Goal: Task Accomplishment & Management: Manage account settings

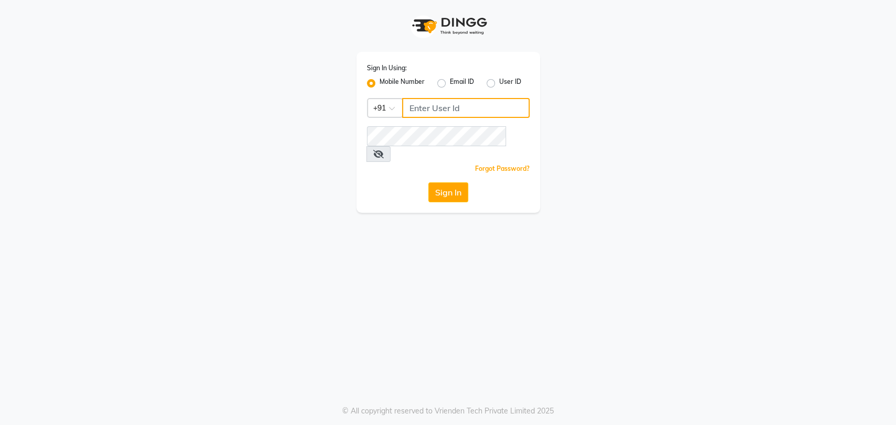
type input "5533992244"
click at [606, 232] on div "Sign In Using: Mobile Number Email ID User ID Country Code × +91 5533992244 Rem…" at bounding box center [448, 212] width 896 height 425
click at [546, 70] on div "Sign In Using: Mobile Number Email ID User ID Country Code × +91 5533992244 Rem…" at bounding box center [447, 106] width 199 height 213
click at [450, 82] on label "Email ID" at bounding box center [462, 83] width 24 height 13
click at [450, 82] on input "Email ID" at bounding box center [453, 80] width 7 height 7
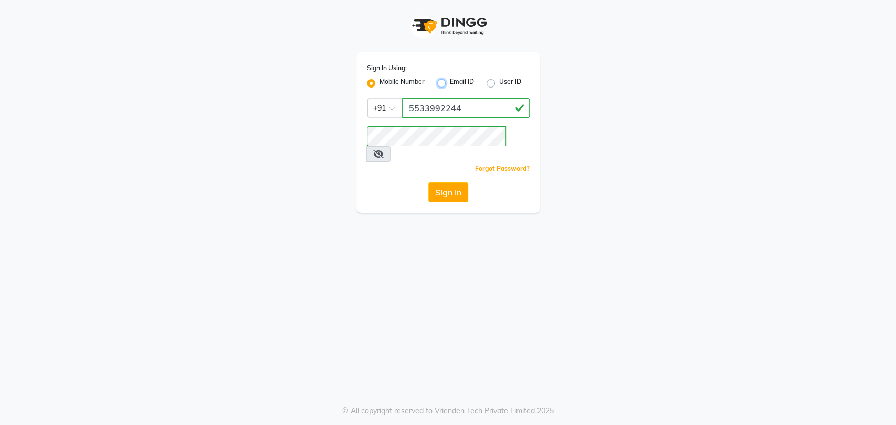
radio input "true"
radio input "false"
click at [379, 81] on label "Mobile Number" at bounding box center [401, 83] width 45 height 13
click at [379, 81] on input "Mobile Number" at bounding box center [382, 80] width 7 height 7
radio input "true"
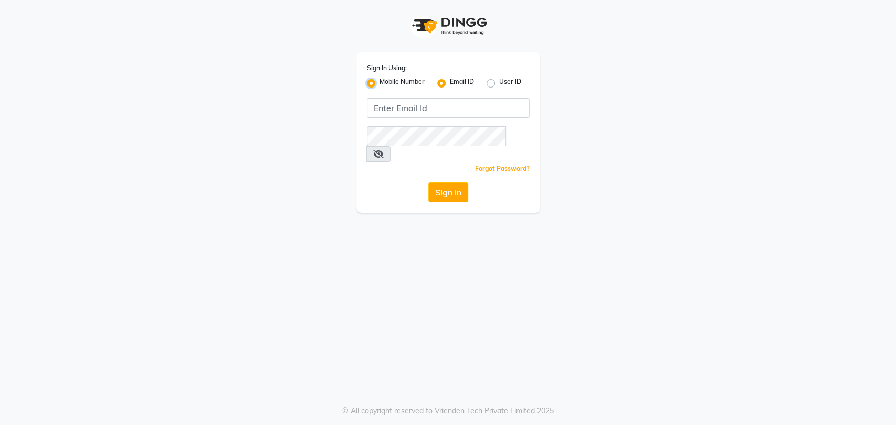
radio input "false"
click at [428, 110] on input "Username" at bounding box center [465, 108] width 127 height 20
type input "9967799241"
click at [529, 238] on div "Sign In Using: Mobile Number Email ID User ID Country Code × +91 9967799241 Rem…" at bounding box center [448, 212] width 896 height 425
click at [452, 183] on button "Sign In" at bounding box center [448, 193] width 40 height 20
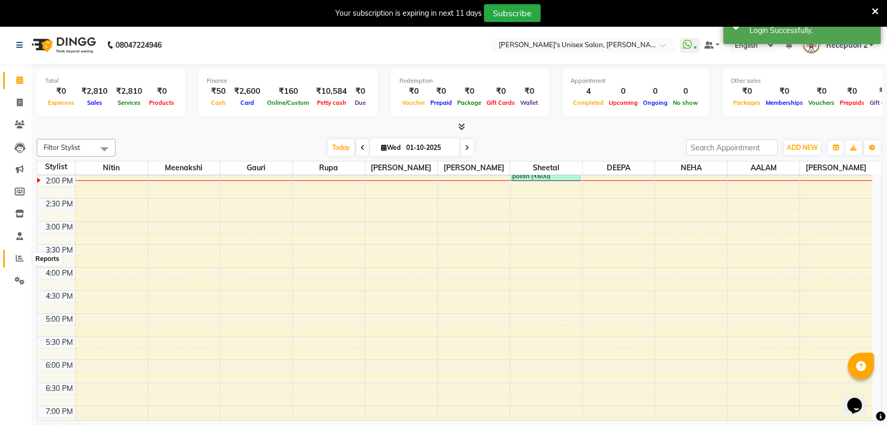
click at [18, 260] on icon at bounding box center [20, 258] width 8 height 8
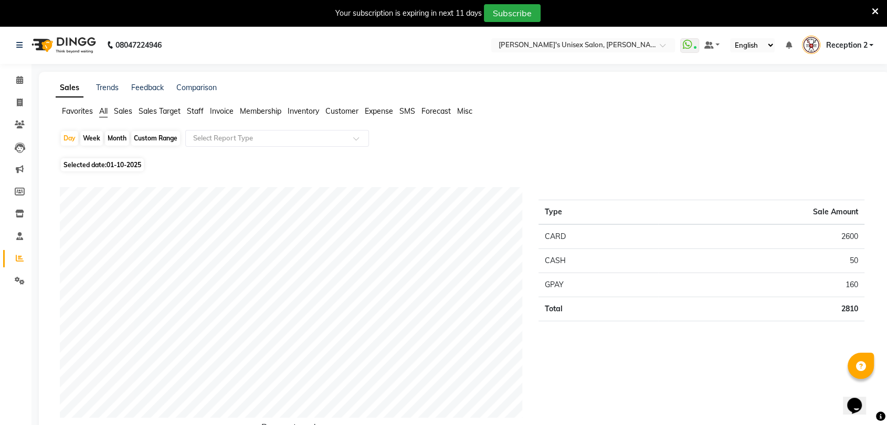
click at [122, 138] on div "Month" at bounding box center [117, 138] width 24 height 15
select select "10"
select select "2025"
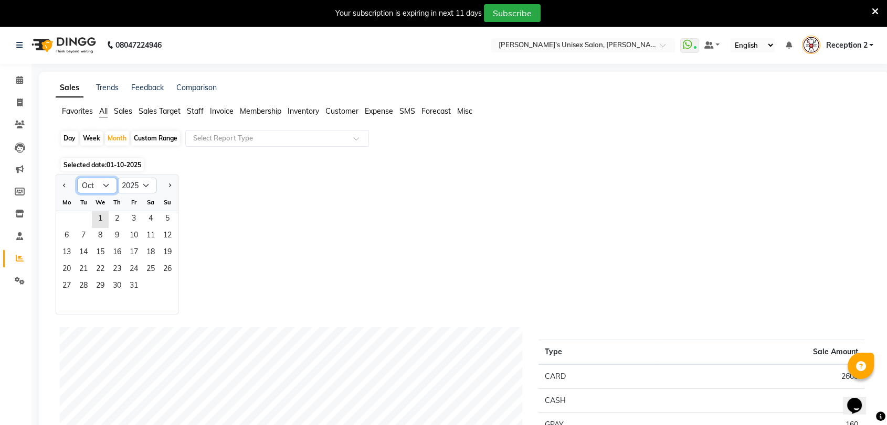
click at [108, 185] on select "Jan Feb Mar Apr May Jun Jul Aug Sep Oct Nov Dec" at bounding box center [97, 186] width 40 height 16
select select "9"
click at [77, 178] on select "Jan Feb Mar Apr May Jun Jul Aug Sep Oct Nov Dec" at bounding box center [97, 186] width 40 height 16
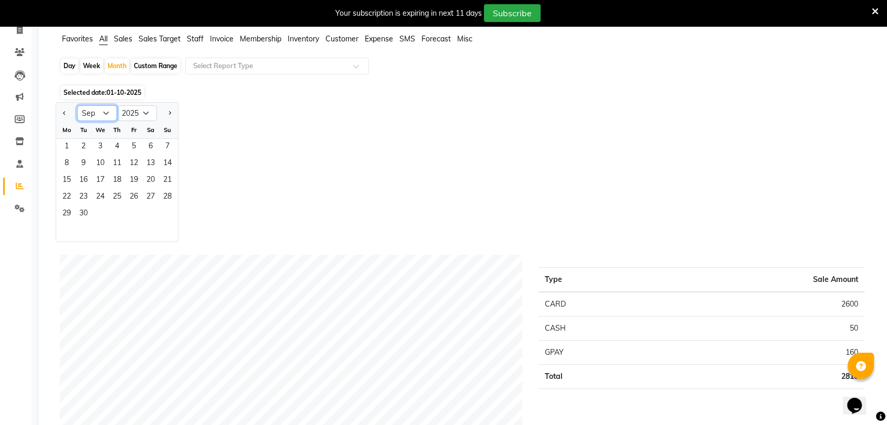
scroll to position [72, 0]
click at [88, 215] on span "30" at bounding box center [83, 215] width 17 height 17
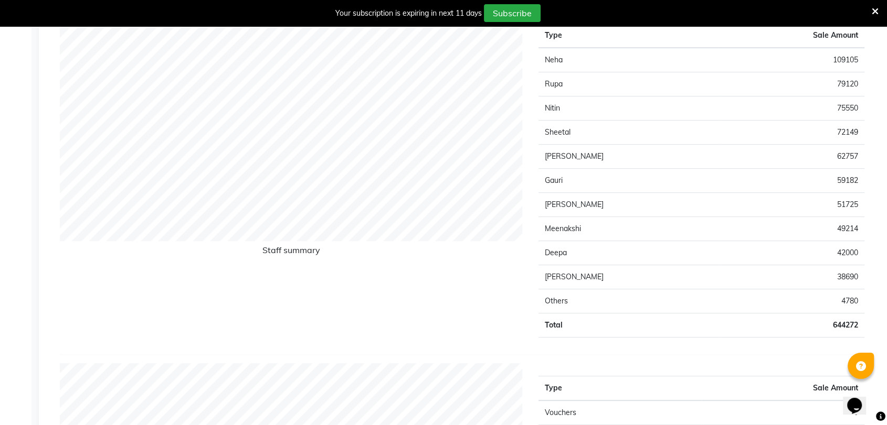
scroll to position [440, 0]
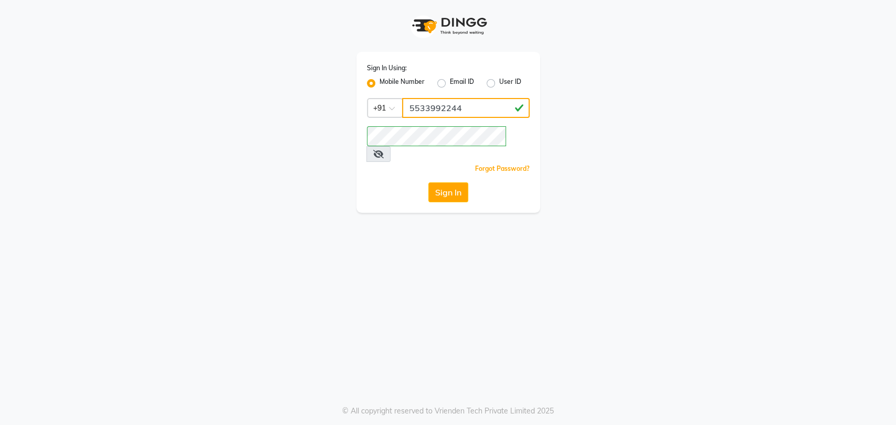
click at [486, 102] on input "5533992244" at bounding box center [465, 108] width 127 height 20
type input "5"
click at [457, 108] on input "Username" at bounding box center [465, 108] width 127 height 20
type input "9967799241"
click at [646, 185] on div "Sign In Using: Mobile Number Email ID User ID Country Code × +91 9967799241 Rem…" at bounding box center [448, 106] width 598 height 213
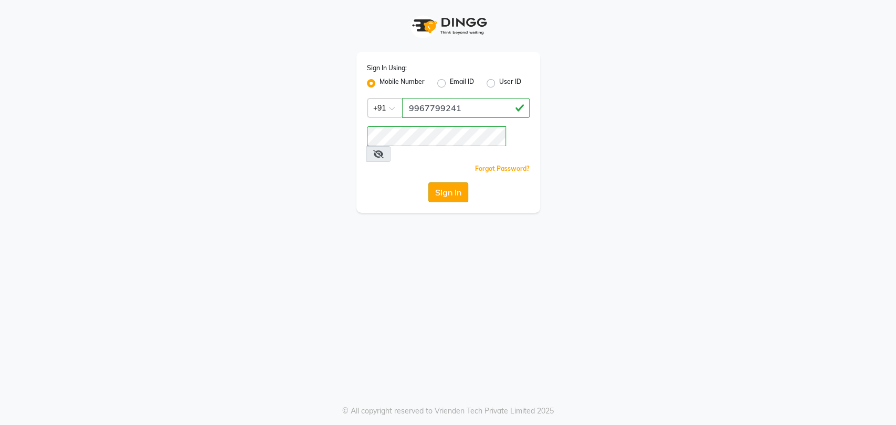
click at [460, 183] on button "Sign In" at bounding box center [448, 193] width 40 height 20
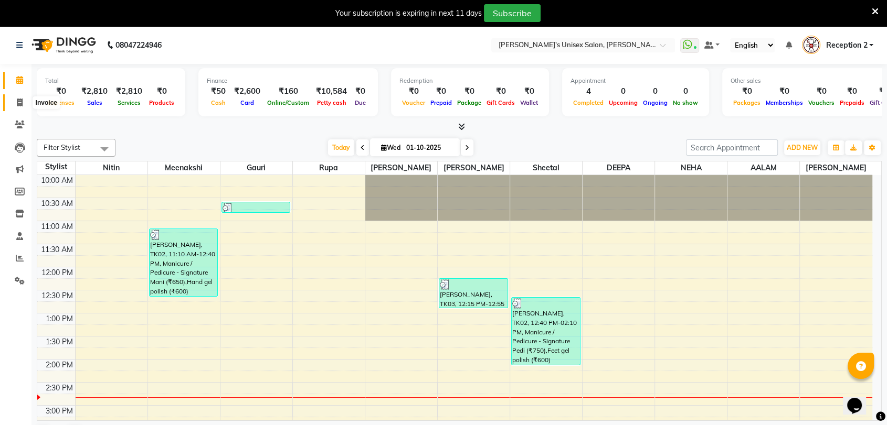
click at [24, 105] on span at bounding box center [19, 103] width 18 height 12
select select "62"
select select "service"
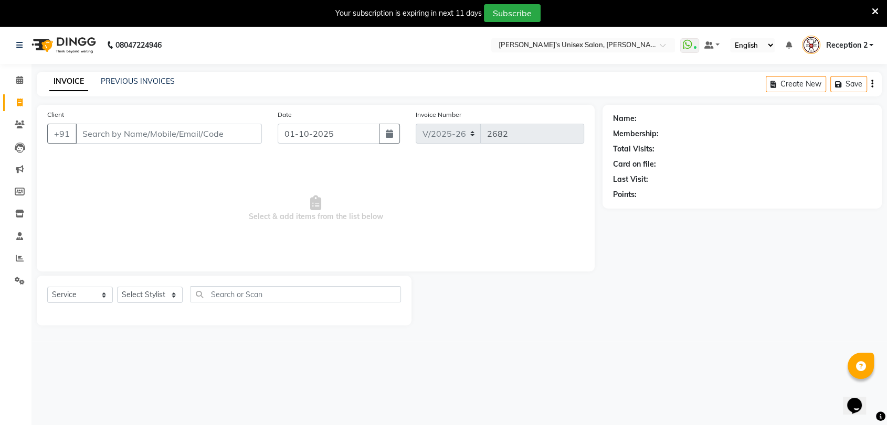
click at [130, 137] on input "Client" at bounding box center [169, 134] width 186 height 20
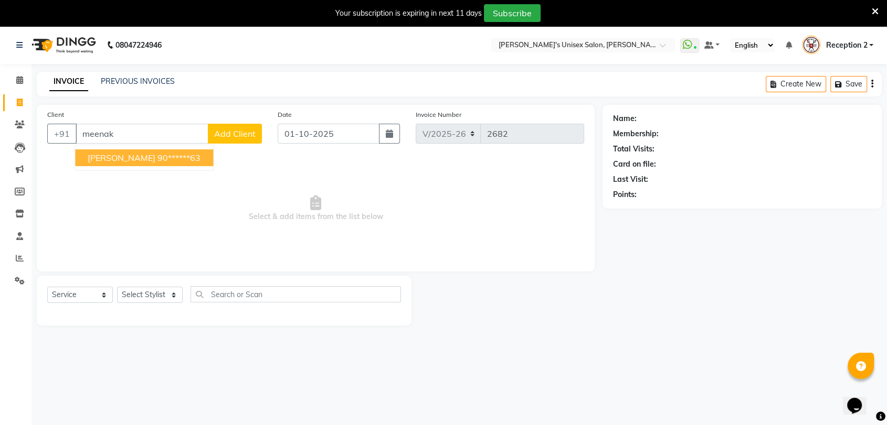
click at [193, 155] on ngb-highlight "90******63" at bounding box center [178, 158] width 43 height 10
type input "90******63"
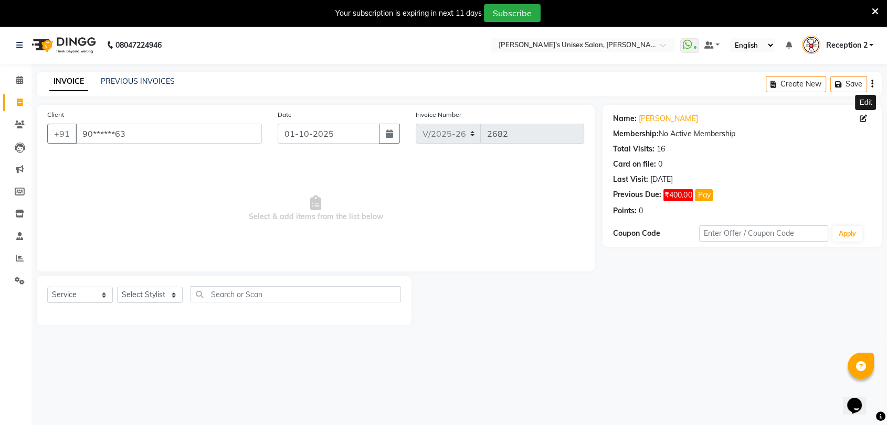
click at [865, 119] on icon at bounding box center [862, 118] width 7 height 7
select select "25"
select select "08"
select select "1998"
select select "22"
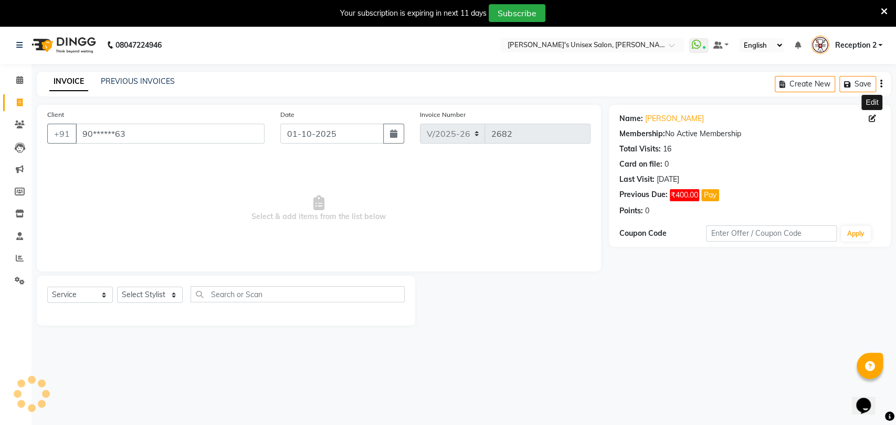
select select "female"
select select
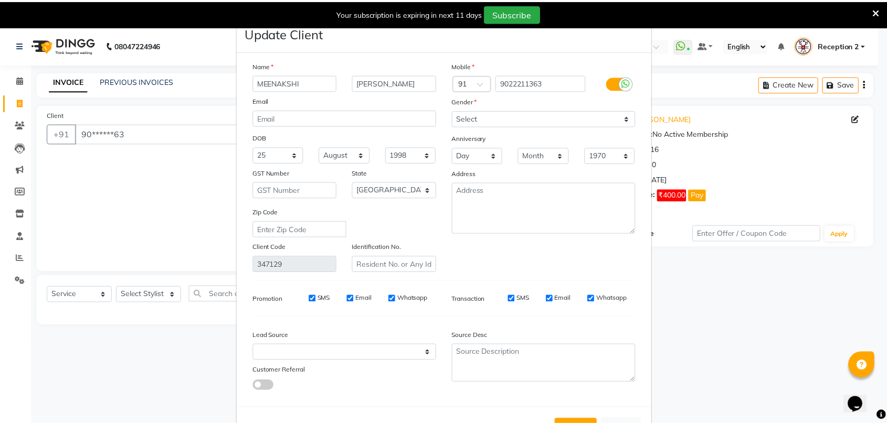
scroll to position [38, 0]
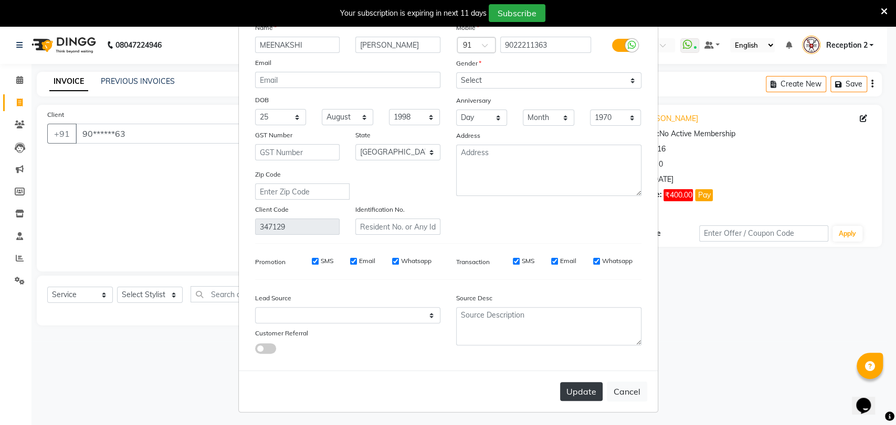
click at [572, 387] on button "Update" at bounding box center [581, 391] width 42 height 19
select select
select select "null"
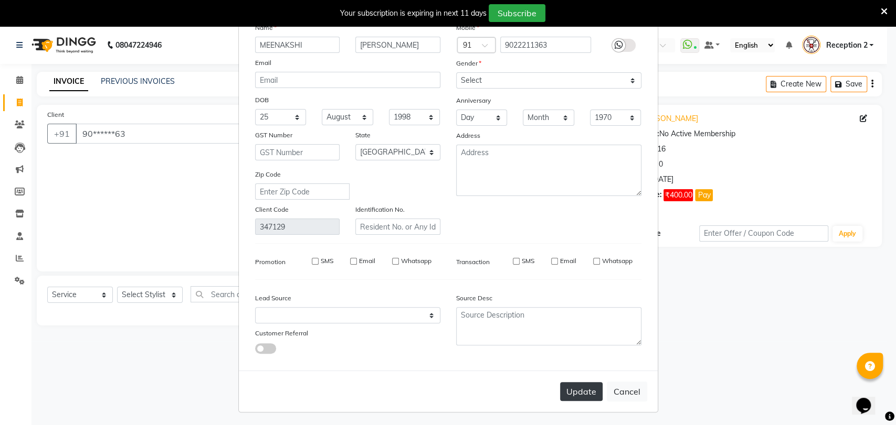
select select
checkbox input "false"
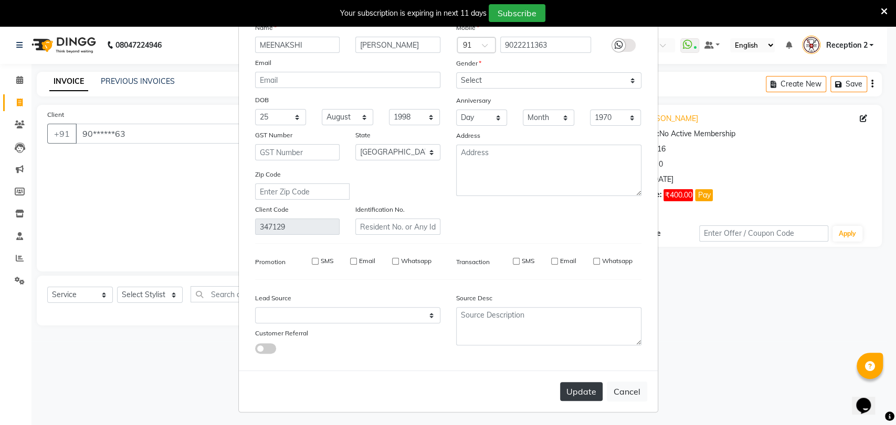
checkbox input "false"
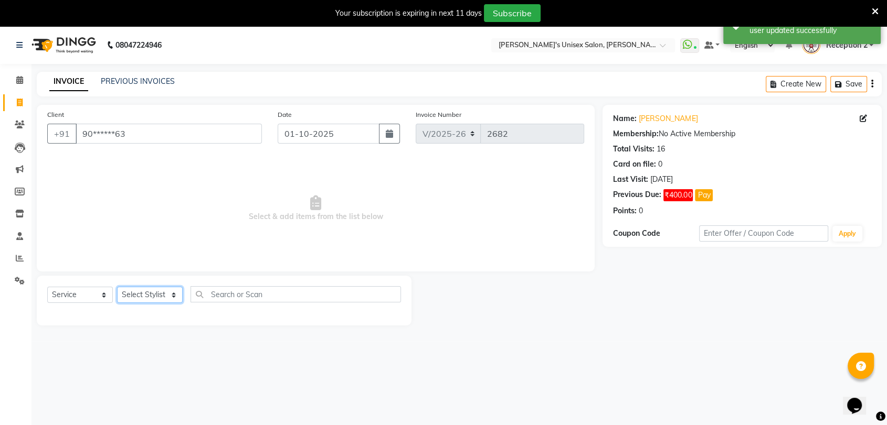
click at [158, 295] on select "Select Stylist AALAM Ankita DEEPA Gauri Meenakshi NEHA Nitin Prajakta Reception…" at bounding box center [150, 295] width 66 height 16
select select "70290"
click at [117, 287] on select "Select Stylist AALAM Ankita DEEPA Gauri Meenakshi NEHA Nitin Prajakta Reception…" at bounding box center [150, 295] width 66 height 16
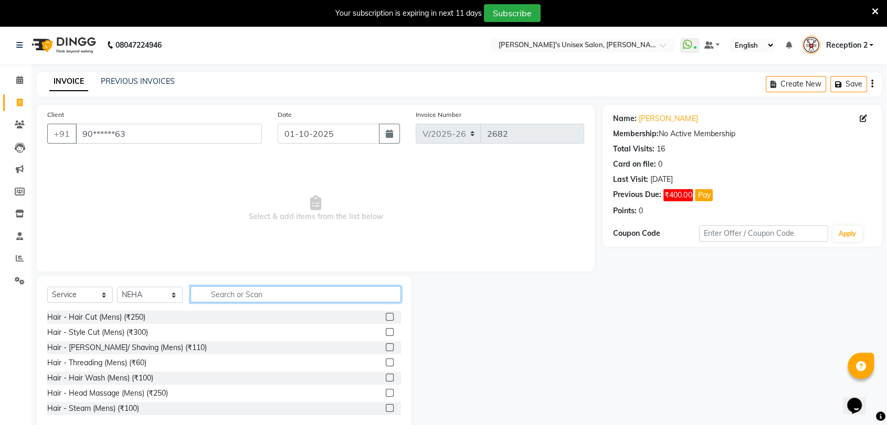
click at [260, 292] on input "text" at bounding box center [295, 294] width 210 height 16
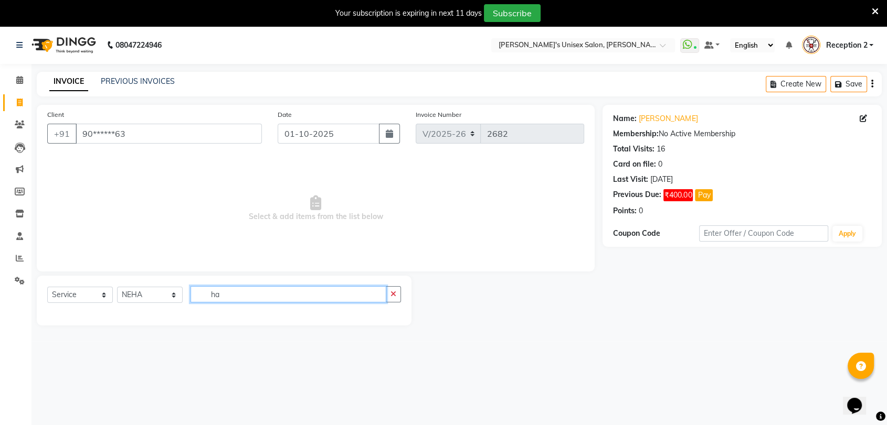
type input "h"
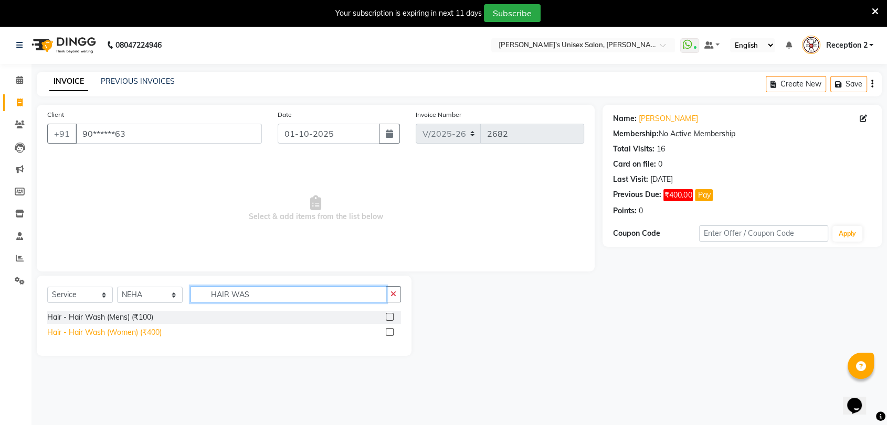
type input "HAIR WAS"
click at [149, 328] on div "Hair - Hair Wash (Women) (₹400)" at bounding box center [104, 332] width 114 height 11
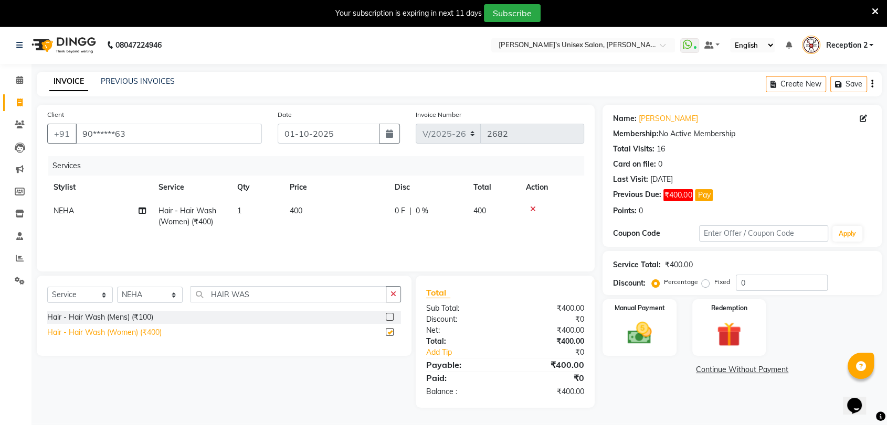
checkbox input "false"
click at [754, 281] on input "0" at bounding box center [782, 283] width 92 height 16
type input "50"
click at [726, 400] on div "Name: Meenakshi Shirsath Membership: No Active Membership Total Visits: 16 Card…" at bounding box center [745, 256] width 287 height 303
click at [739, 370] on link "Continue Without Payment" at bounding box center [741, 370] width 275 height 11
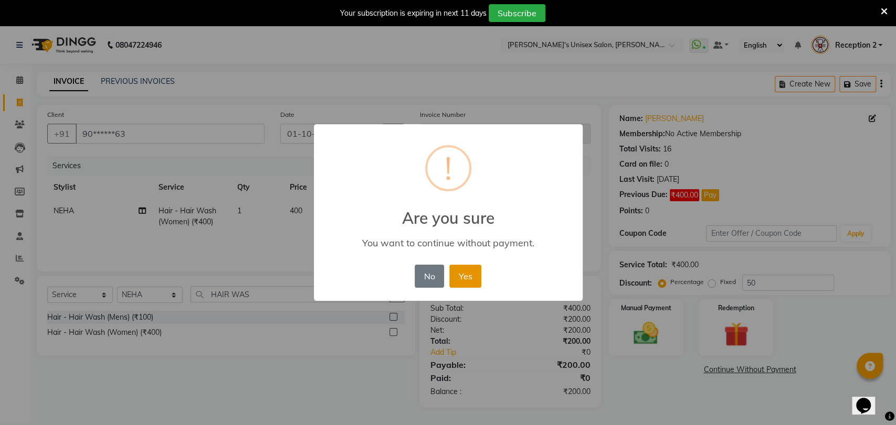
click at [474, 272] on button "Yes" at bounding box center [465, 276] width 32 height 23
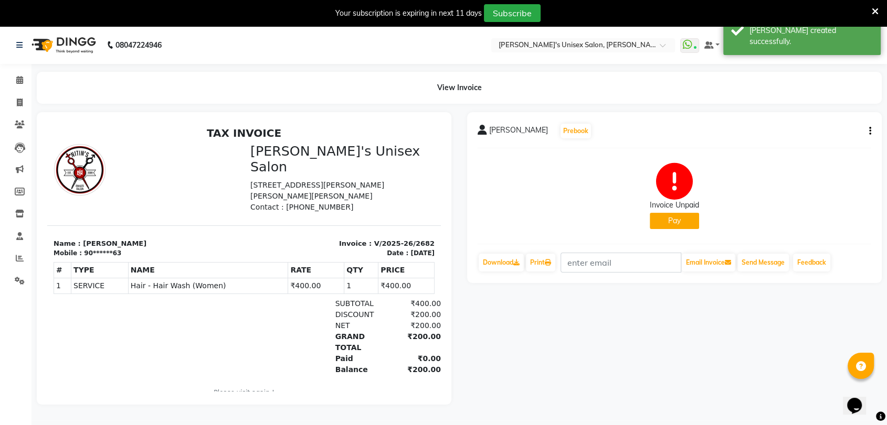
click at [524, 338] on div "MEENAKSHI SHIRSATH Prebook Invoice Unpaid Pay Download Print Email Invoice Send…" at bounding box center [674, 258] width 430 height 293
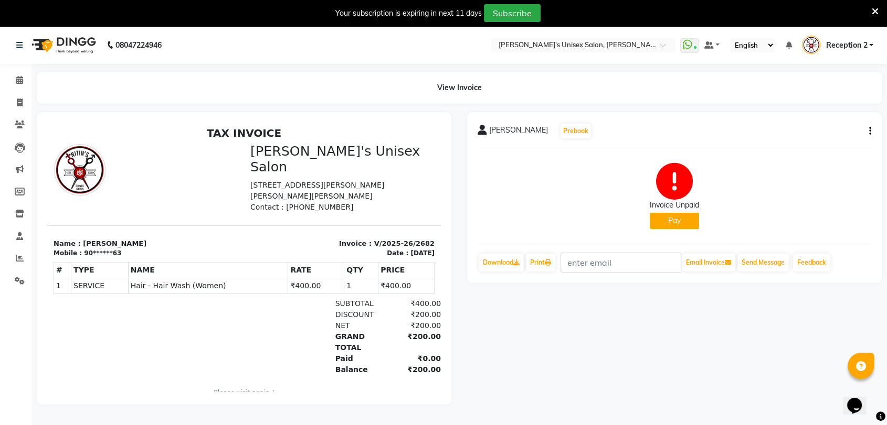
click at [639, 370] on div "MEENAKSHI SHIRSATH Prebook Invoice Unpaid Pay Download Print Email Invoice Send…" at bounding box center [674, 258] width 430 height 293
click at [27, 107] on span at bounding box center [19, 103] width 18 height 12
select select "62"
select select "service"
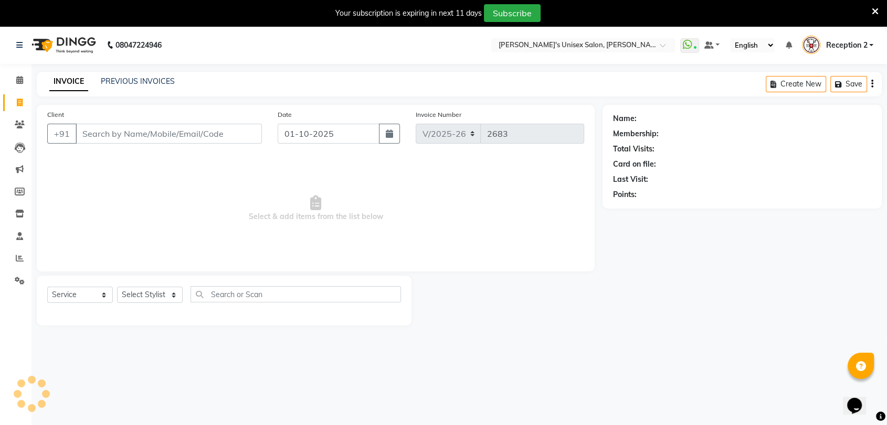
scroll to position [26, 0]
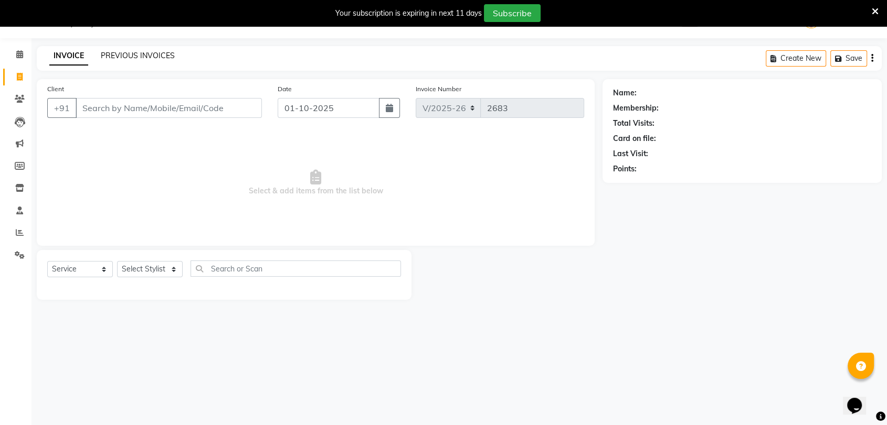
click at [153, 54] on link "PREVIOUS INVOICES" at bounding box center [138, 55] width 74 height 9
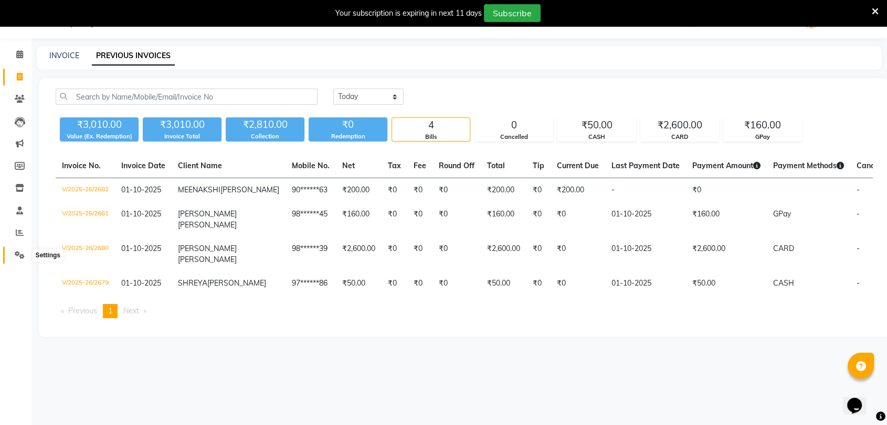
click at [22, 251] on icon at bounding box center [20, 255] width 10 height 8
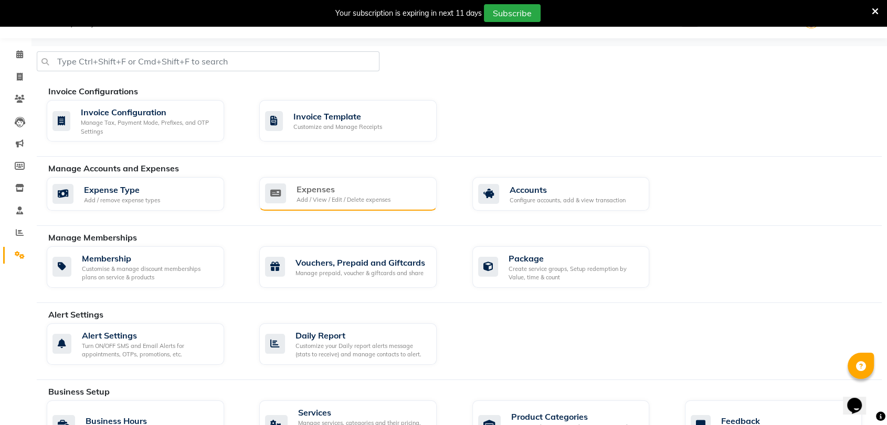
click at [329, 198] on div "Add / View / Edit / Delete expenses" at bounding box center [343, 200] width 94 height 9
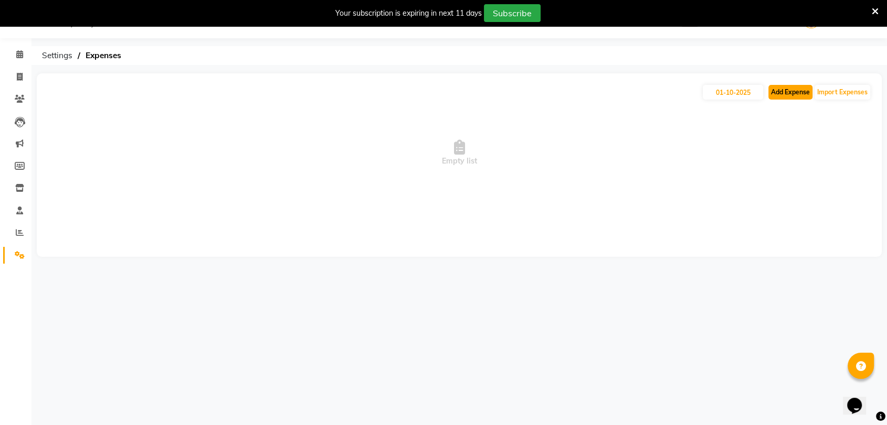
click at [798, 89] on button "Add Expense" at bounding box center [790, 92] width 44 height 15
select select "1"
select select "1744"
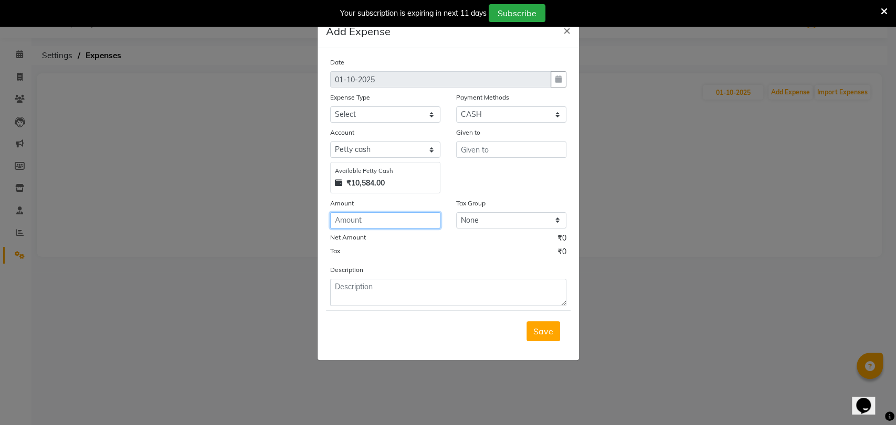
click at [409, 221] on input "number" at bounding box center [385, 220] width 110 height 16
click at [483, 150] on input "text" at bounding box center [511, 150] width 110 height 16
type input "JEETU"
click at [386, 224] on input "number" at bounding box center [385, 220] width 110 height 16
type input "176"
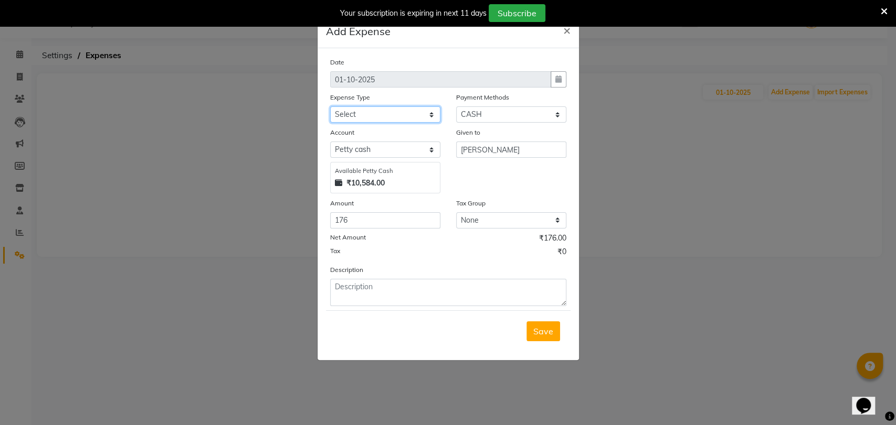
click at [375, 116] on select "Select Advance Salary Bank charges Car maintenance Cash transfer to bank Cash t…" at bounding box center [385, 115] width 110 height 16
select select "17"
click at [330, 107] on select "Select Advance Salary Bank charges Car maintenance Cash transfer to bank Cash t…" at bounding box center [385, 115] width 110 height 16
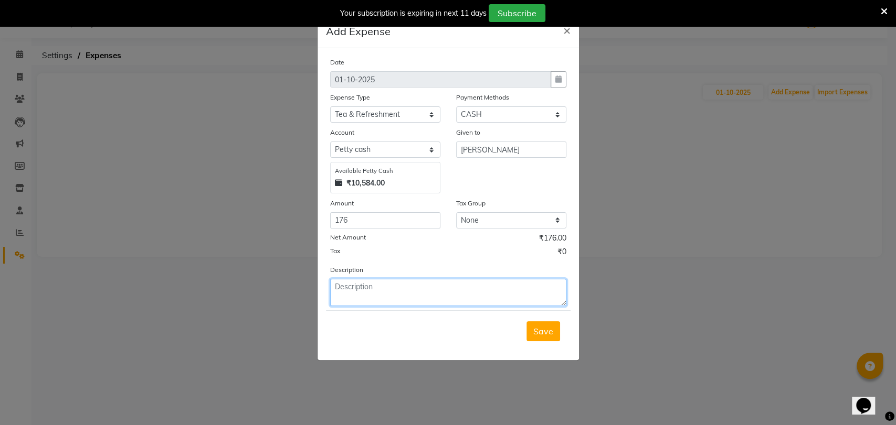
click at [420, 282] on textarea at bounding box center [448, 292] width 236 height 27
type textarea "MILK & CHIPS"
click at [541, 335] on span "Save" at bounding box center [543, 331] width 20 height 10
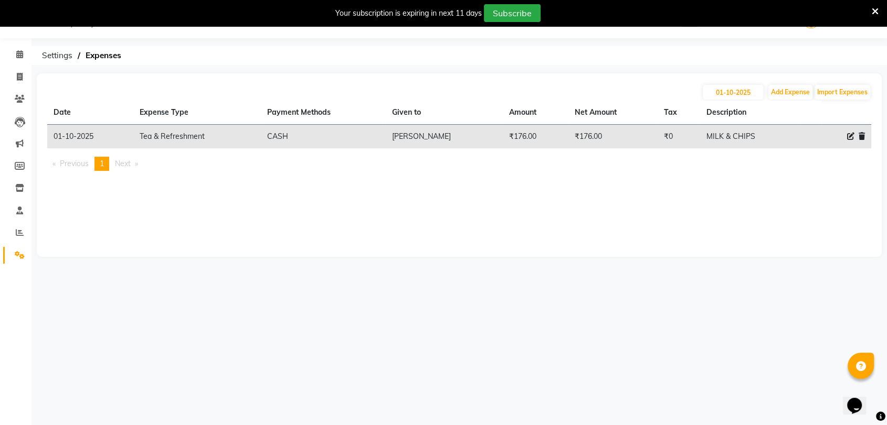
click at [852, 138] on icon at bounding box center [850, 136] width 7 height 7
select select "17"
select select "1"
select select "1744"
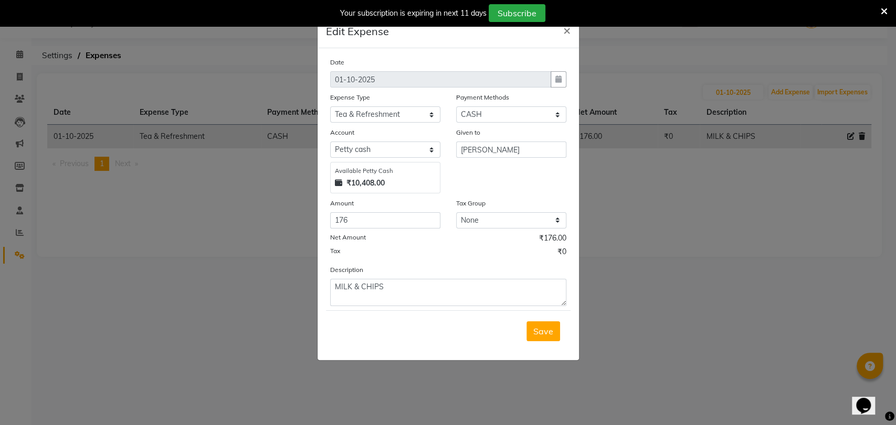
click at [606, 270] on ngb-modal-window "Edit Expense × Date 01-10-2025 Expense Type Select Advance Salary Bank charges …" at bounding box center [448, 212] width 896 height 425
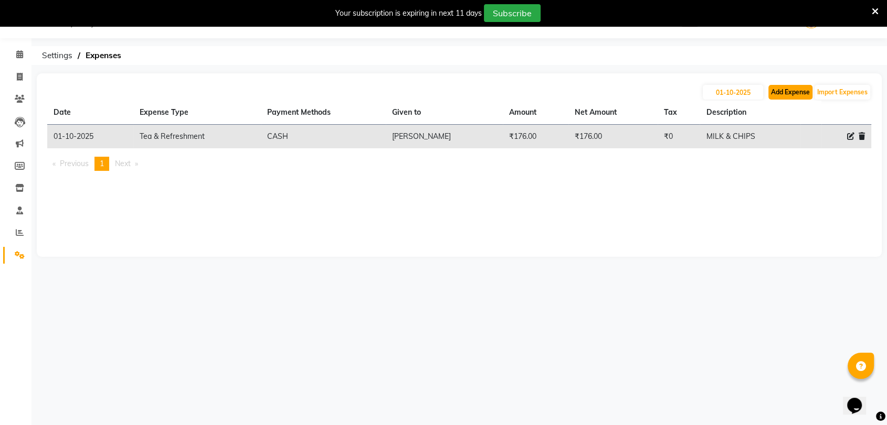
click at [781, 93] on button "Add Expense" at bounding box center [790, 92] width 44 height 15
select select "1"
select select "1744"
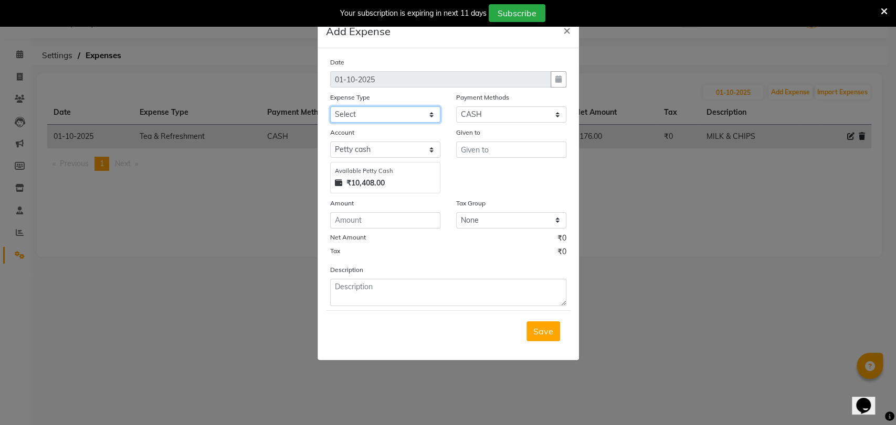
click at [376, 116] on select "Select Advance Salary Bank charges Car maintenance Cash transfer to bank Cash t…" at bounding box center [385, 115] width 110 height 16
select select "18"
click at [330, 107] on select "Select Advance Salary Bank charges Car maintenance Cash transfer to bank Cash t…" at bounding box center [385, 115] width 110 height 16
click at [369, 223] on input "number" at bounding box center [385, 220] width 110 height 16
click at [537, 150] on input "text" at bounding box center [511, 150] width 110 height 16
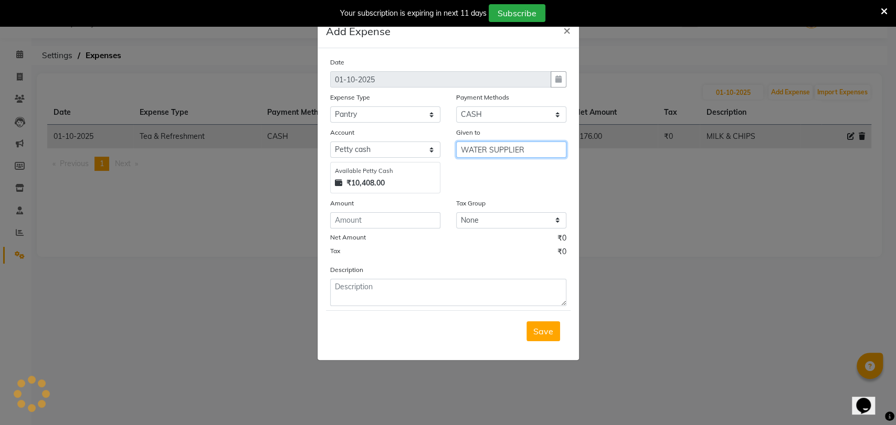
type input "WATER SUPPLIER"
click at [409, 221] on input "number" at bounding box center [385, 220] width 110 height 16
type input "1"
type input "920"
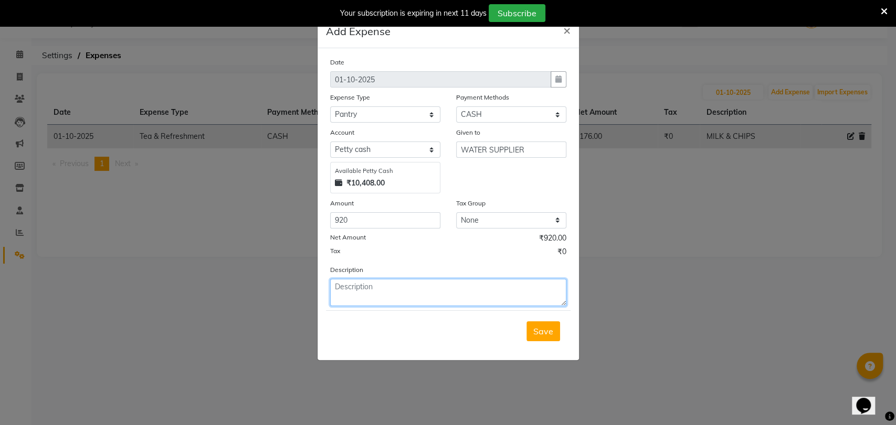
click at [420, 286] on textarea at bounding box center [448, 292] width 236 height 27
type textarea "WATER"
click at [540, 329] on span "Save" at bounding box center [543, 331] width 20 height 10
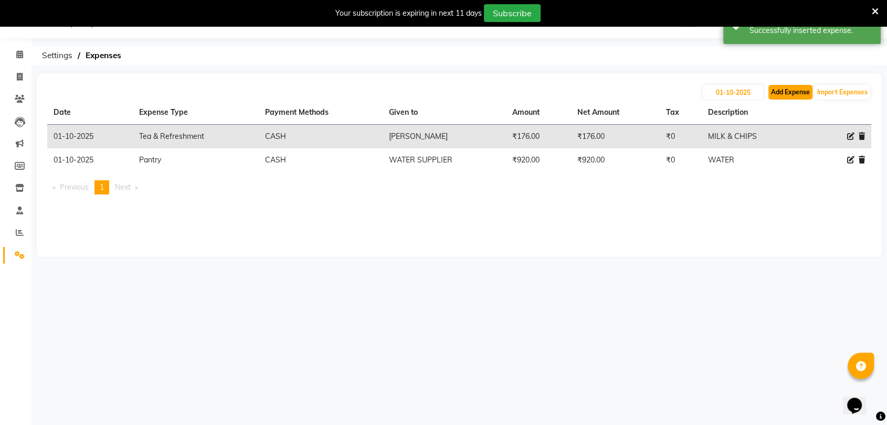
click at [797, 91] on button "Add Expense" at bounding box center [790, 92] width 44 height 15
select select "1"
select select "1744"
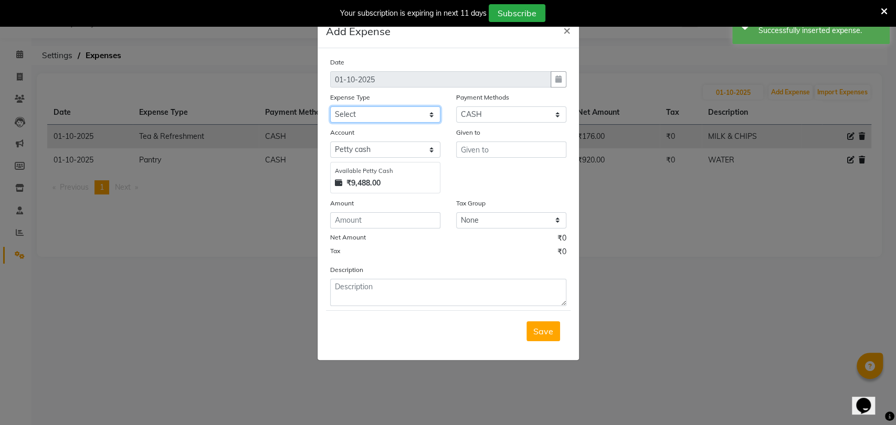
click at [367, 112] on select "Select Advance Salary Bank charges Car maintenance Cash transfer to bank Cash t…" at bounding box center [385, 115] width 110 height 16
select select "8"
click at [330, 107] on select "Select Advance Salary Bank charges Car maintenance Cash transfer to bank Cash t…" at bounding box center [385, 115] width 110 height 16
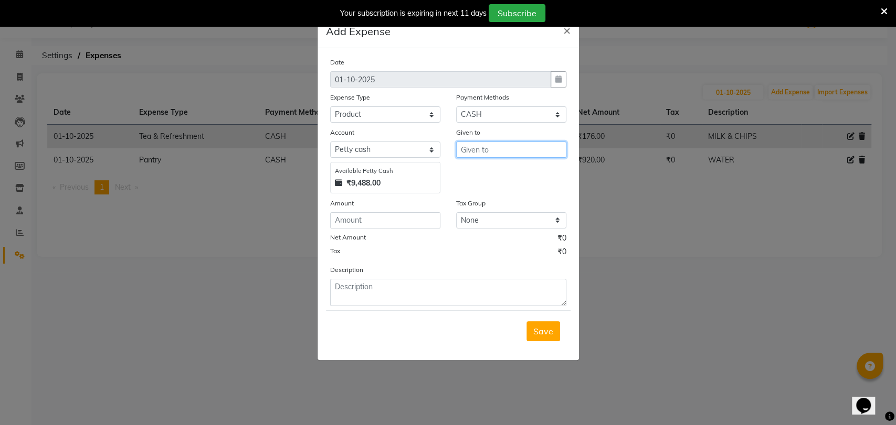
click at [496, 150] on input "text" at bounding box center [511, 150] width 110 height 16
type input "BEAUTY CORNER"
click at [399, 220] on input "number" at bounding box center [385, 220] width 110 height 16
type input "1010"
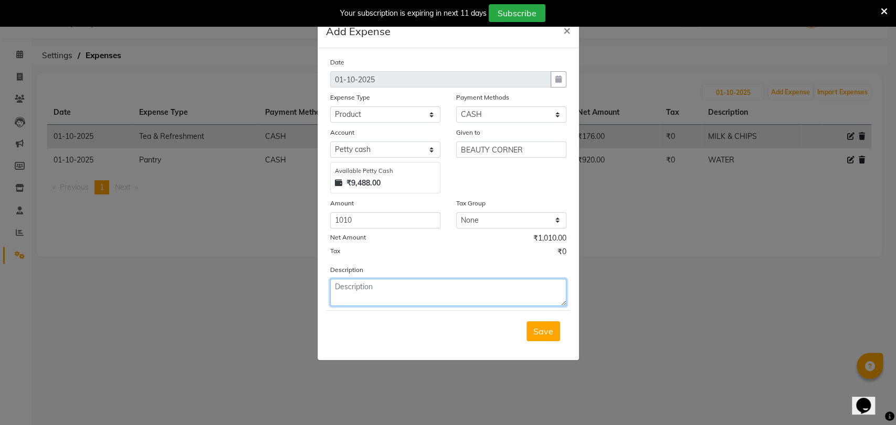
click at [403, 293] on textarea at bounding box center [448, 292] width 236 height 27
type textarea "BEAUTY CORNER"
click at [539, 328] on span "Save" at bounding box center [543, 331] width 20 height 10
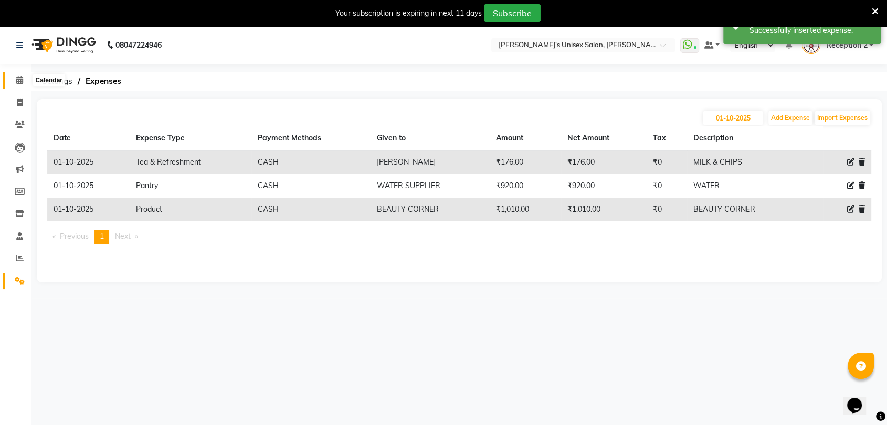
click at [21, 81] on icon at bounding box center [19, 80] width 7 height 8
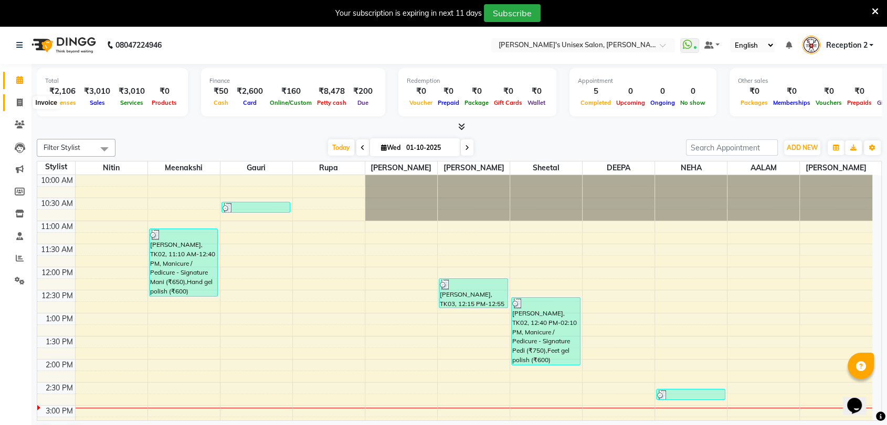
click at [20, 104] on icon at bounding box center [20, 103] width 6 height 8
select select "service"
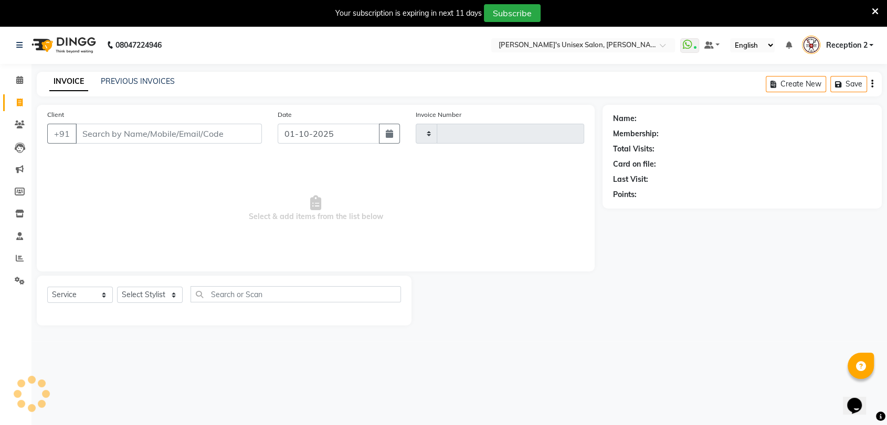
type input "2683"
select select "62"
click at [133, 131] on input "Client" at bounding box center [169, 134] width 186 height 20
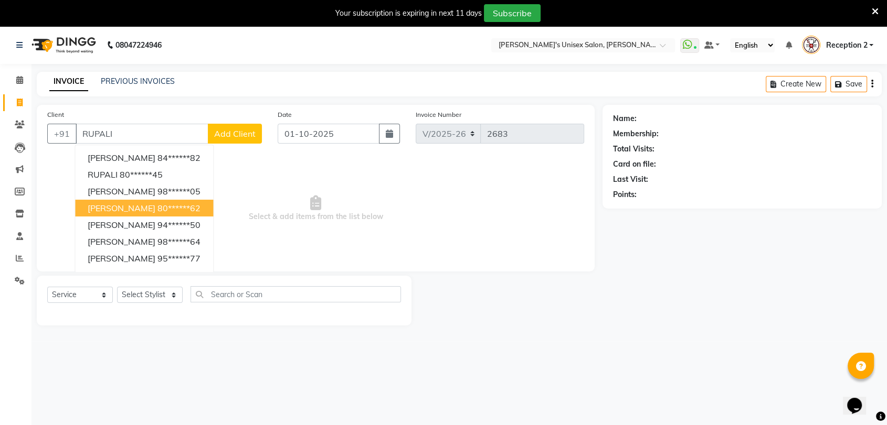
click at [126, 203] on span "RUPALI RAO" at bounding box center [122, 208] width 68 height 10
type input "80******62"
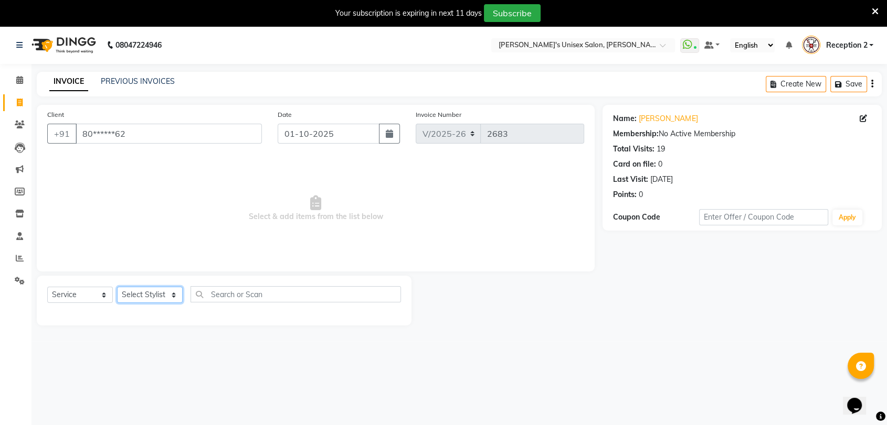
click at [147, 300] on select "Select Stylist AALAM Ankita DEEPA Gauri Meenakshi NEHA Nitin Prajakta Reception…" at bounding box center [150, 295] width 66 height 16
select select "23030"
click at [117, 287] on select "Select Stylist AALAM Ankita DEEPA Gauri Meenakshi NEHA Nitin Prajakta Reception…" at bounding box center [150, 295] width 66 height 16
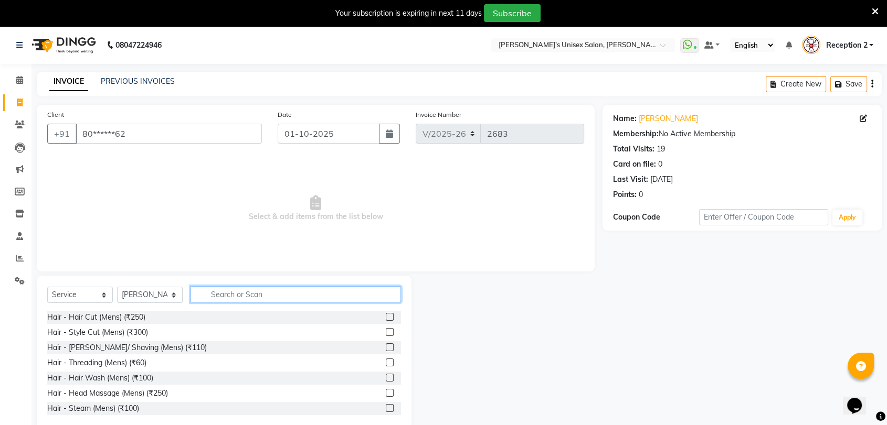
click at [246, 296] on input "text" at bounding box center [295, 294] width 210 height 16
type input "BODY"
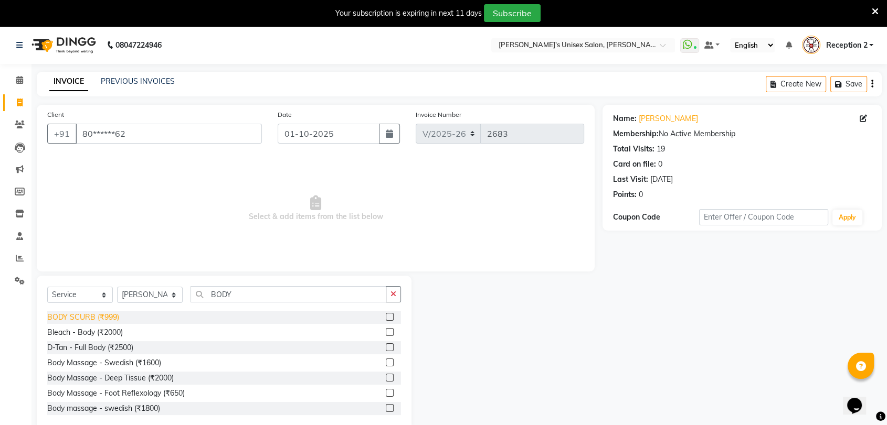
click at [109, 315] on div "BODY SCURB (₹999)" at bounding box center [83, 317] width 72 height 11
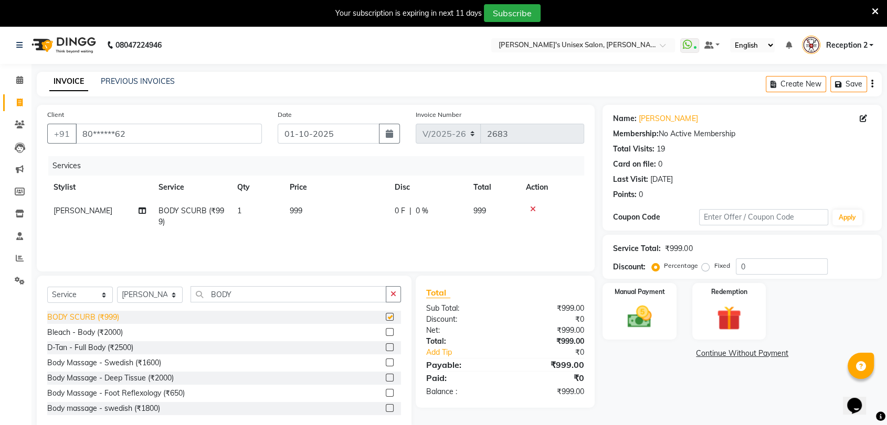
checkbox input "false"
click at [643, 321] on img at bounding box center [639, 317] width 41 height 29
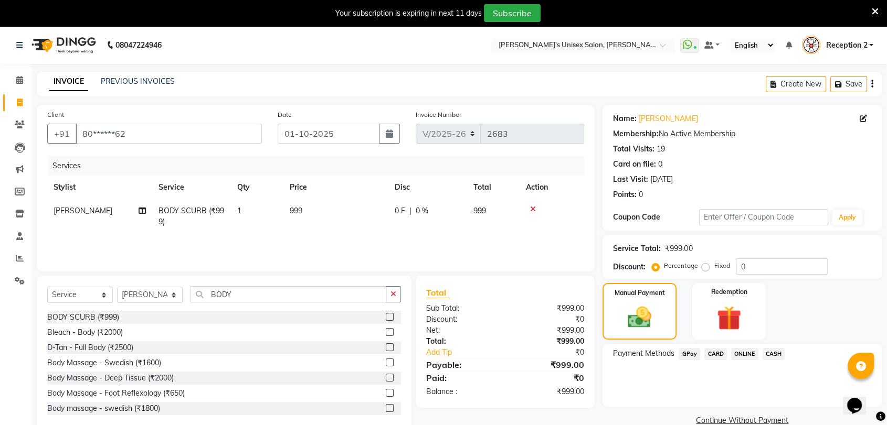
click at [877, 9] on icon at bounding box center [874, 11] width 7 height 9
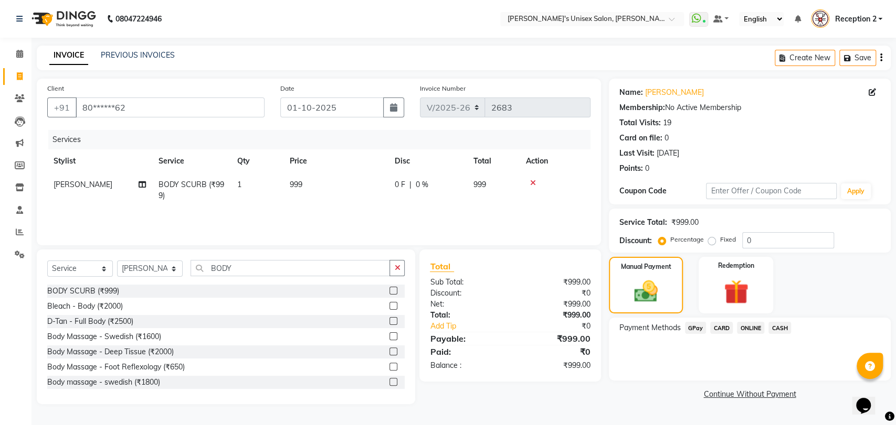
click at [781, 326] on span "CASH" at bounding box center [779, 328] width 23 height 12
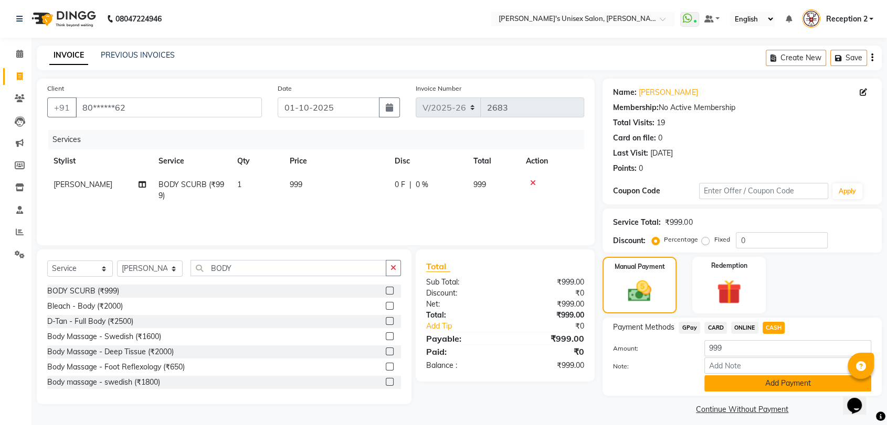
click at [774, 379] on button "Add Payment" at bounding box center [787, 384] width 167 height 16
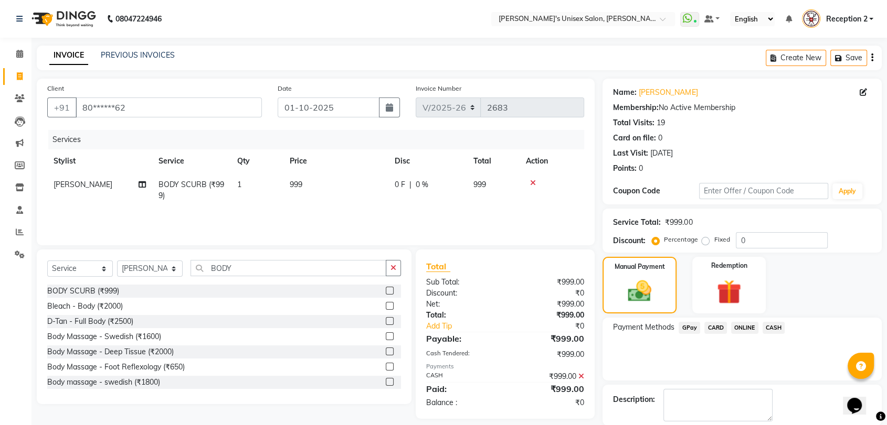
scroll to position [51, 0]
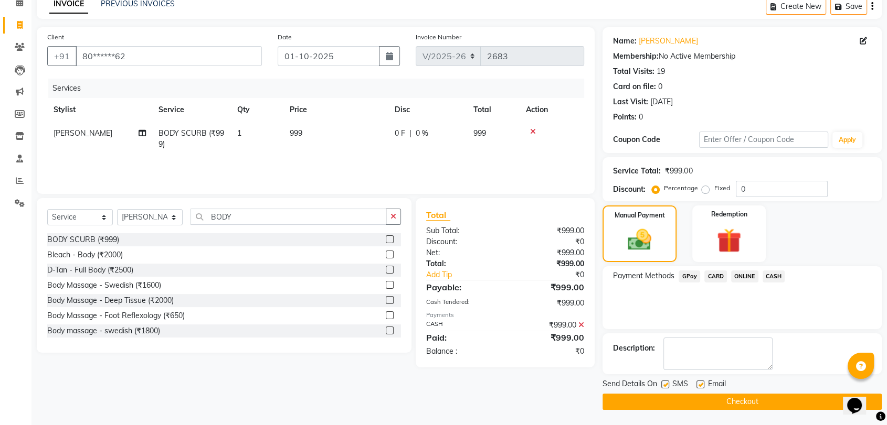
click at [751, 400] on button "Checkout" at bounding box center [741, 402] width 279 height 16
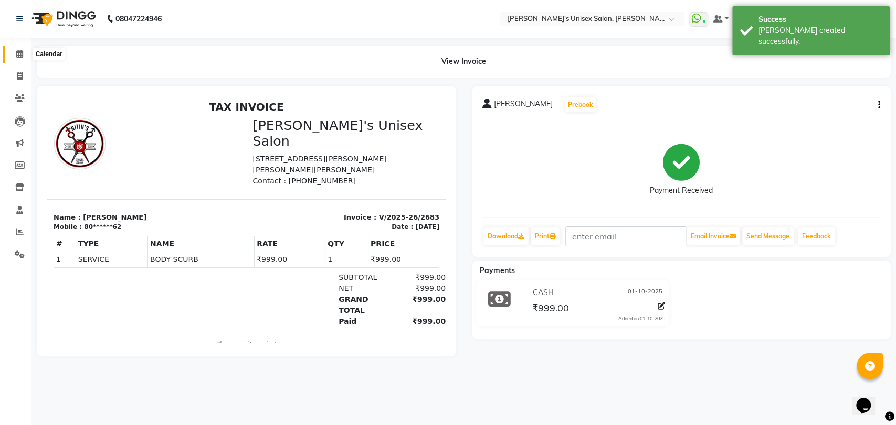
click at [17, 52] on icon at bounding box center [19, 54] width 7 height 8
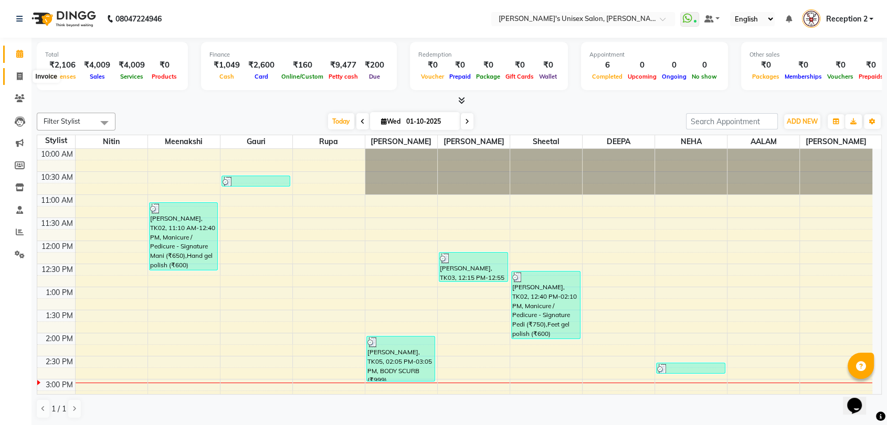
click at [18, 80] on icon at bounding box center [20, 76] width 6 height 8
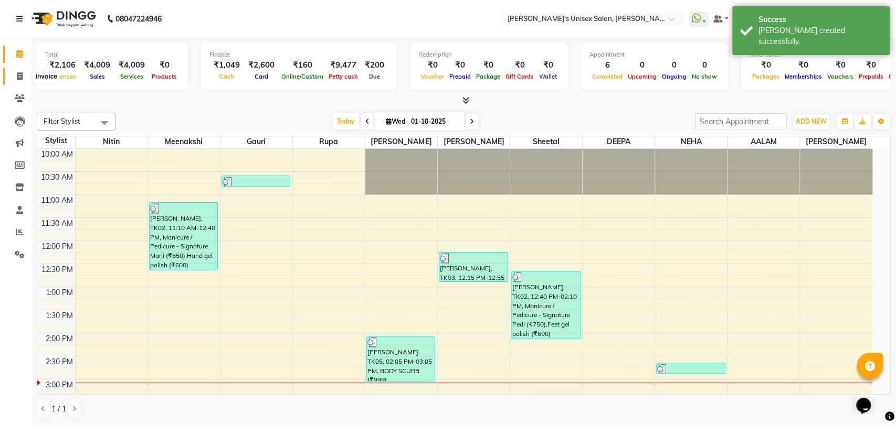
select select "62"
select select "service"
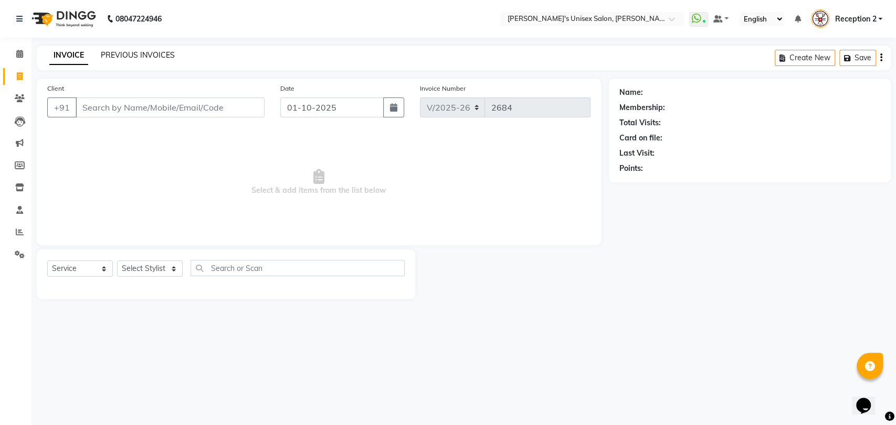
click at [158, 55] on link "PREVIOUS INVOICES" at bounding box center [138, 54] width 74 height 9
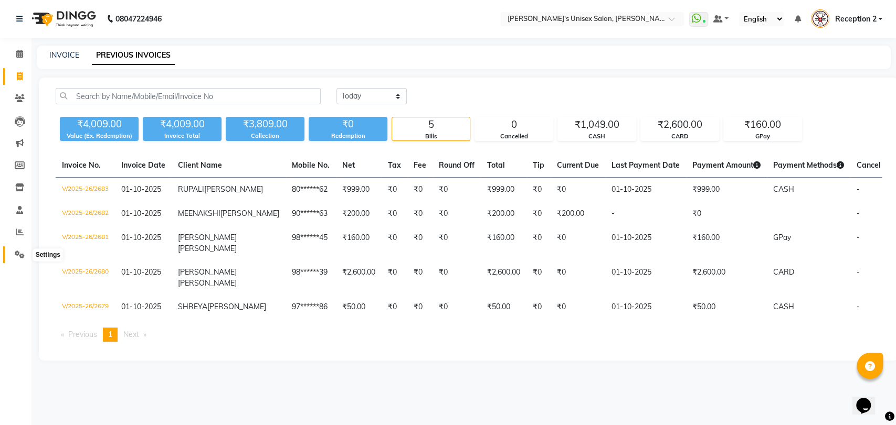
click at [18, 254] on icon at bounding box center [20, 255] width 10 height 8
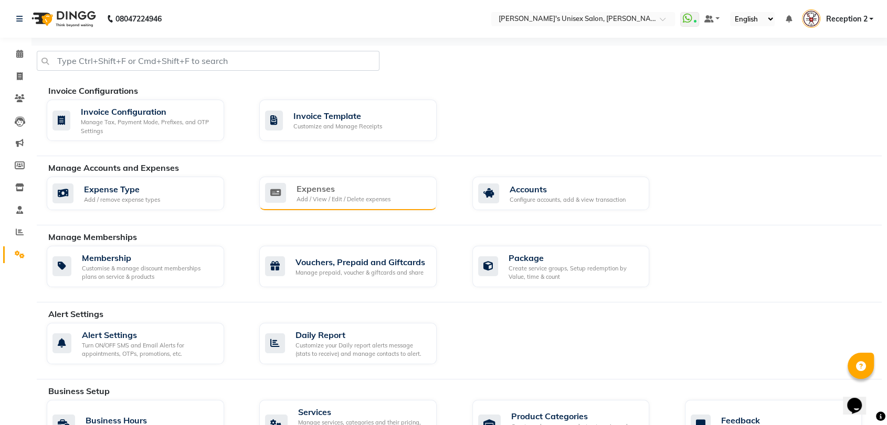
click at [301, 201] on div "Add / View / Edit / Delete expenses" at bounding box center [343, 199] width 94 height 9
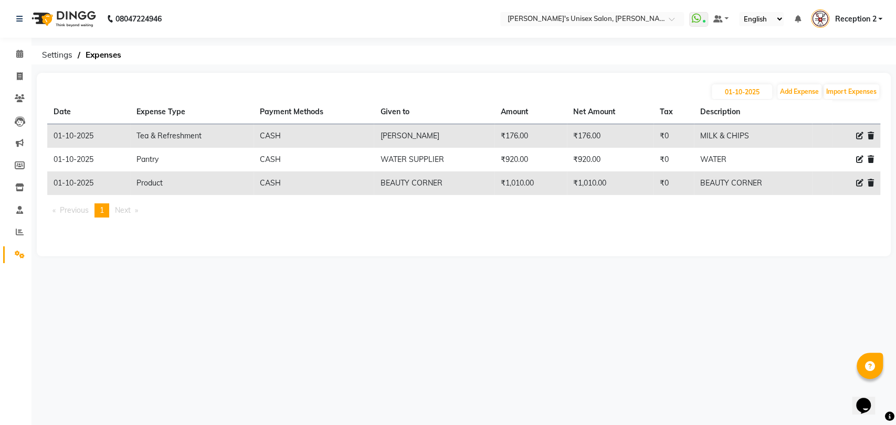
click at [58, 209] on li "Previous page" at bounding box center [70, 211] width 47 height 14
click at [141, 210] on li "Next page" at bounding box center [127, 211] width 34 height 14
click at [23, 58] on span at bounding box center [19, 54] width 18 height 12
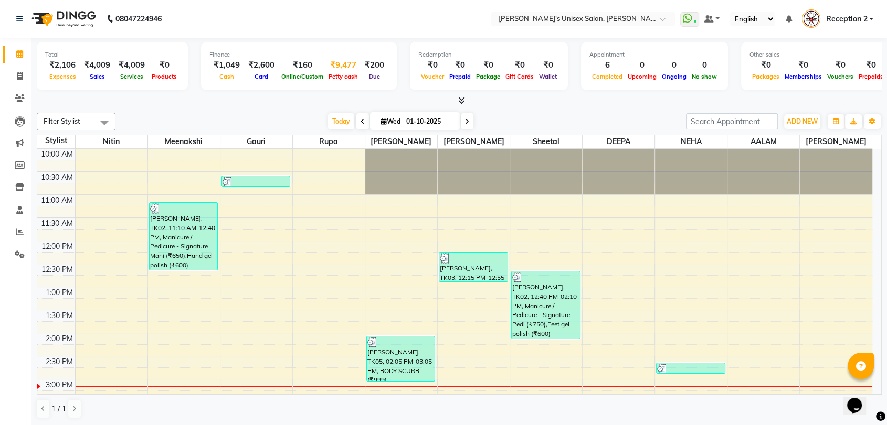
click at [340, 66] on div "₹9,477" at bounding box center [343, 65] width 35 height 12
select select "1744"
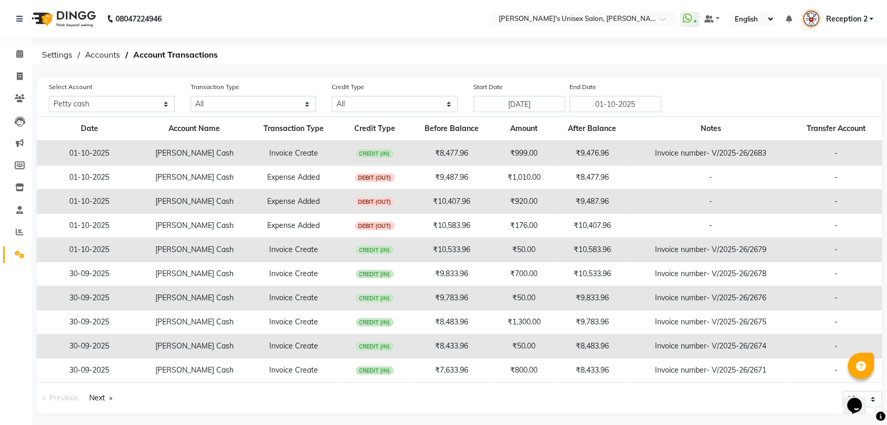
scroll to position [4, 0]
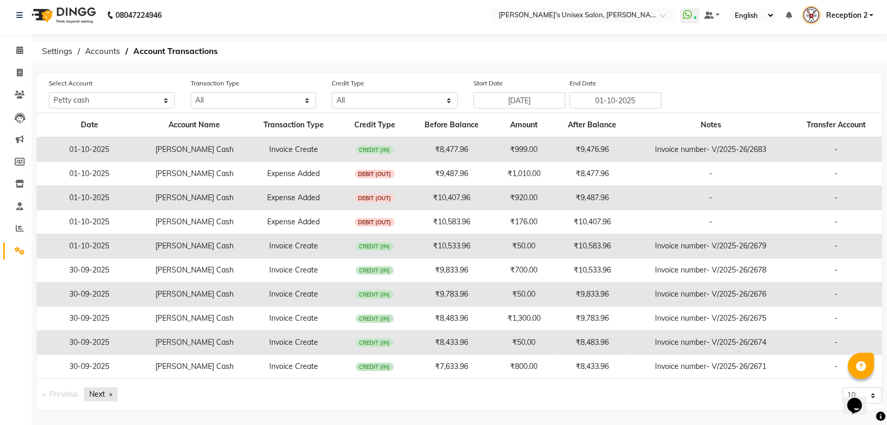
click at [97, 392] on link "Next page" at bounding box center [101, 395] width 34 height 14
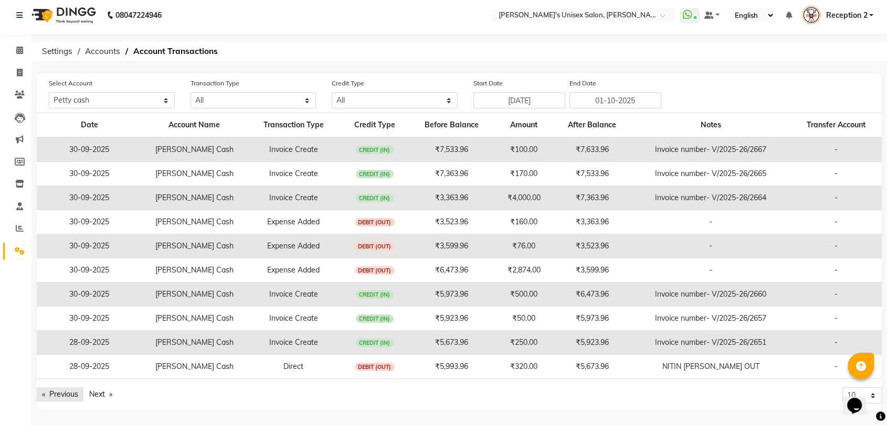
click at [67, 397] on link "Previous page" at bounding box center [60, 395] width 47 height 14
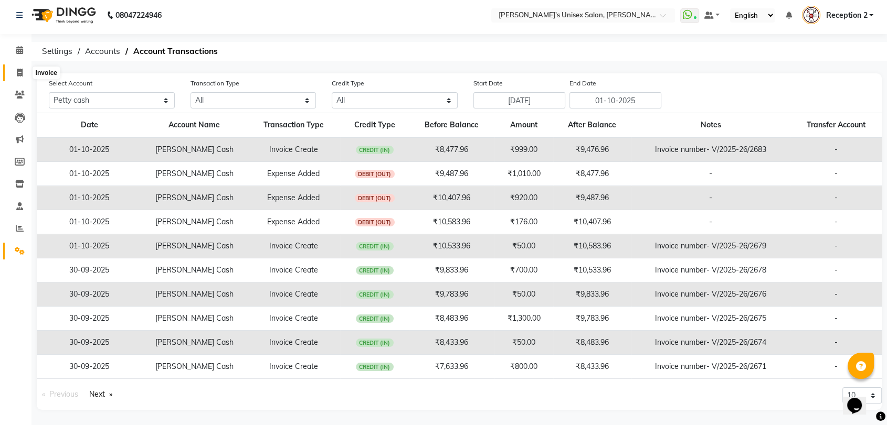
click at [19, 70] on icon at bounding box center [20, 73] width 6 height 8
select select "62"
select select "service"
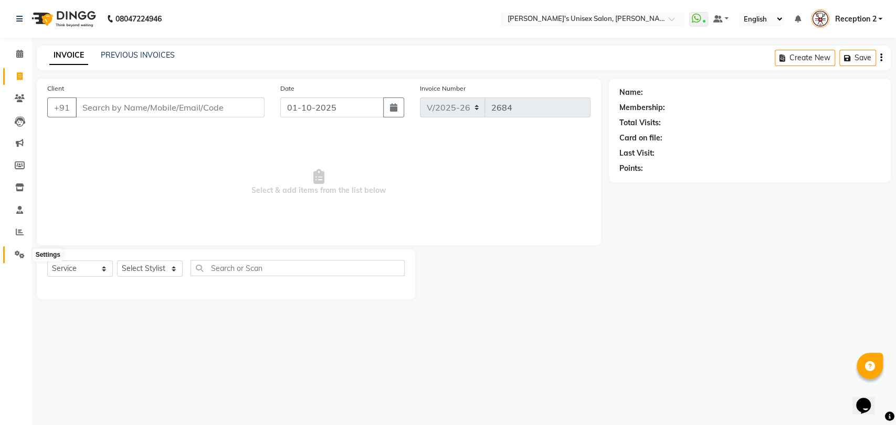
click at [19, 250] on span at bounding box center [19, 255] width 18 height 12
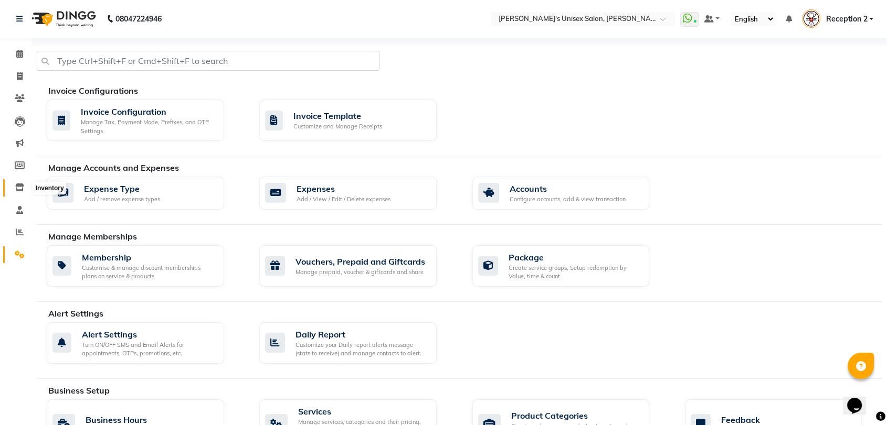
click at [17, 188] on icon at bounding box center [19, 188] width 9 height 8
select select
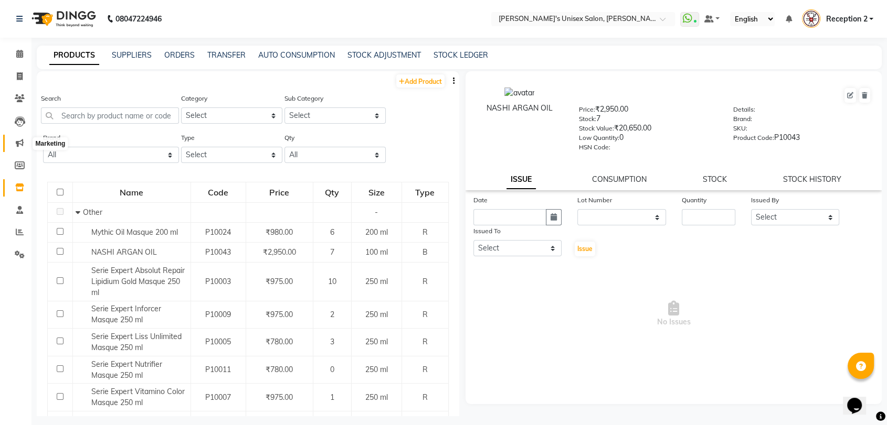
click at [20, 141] on icon at bounding box center [20, 143] width 8 height 8
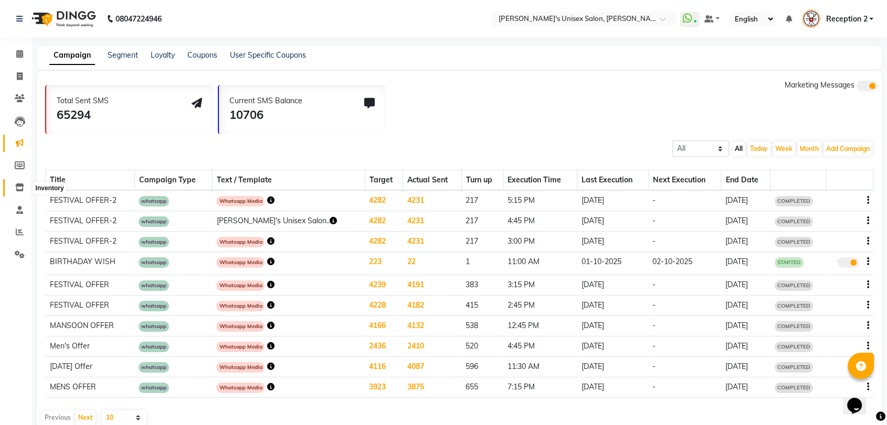
click at [21, 187] on icon at bounding box center [19, 188] width 9 height 8
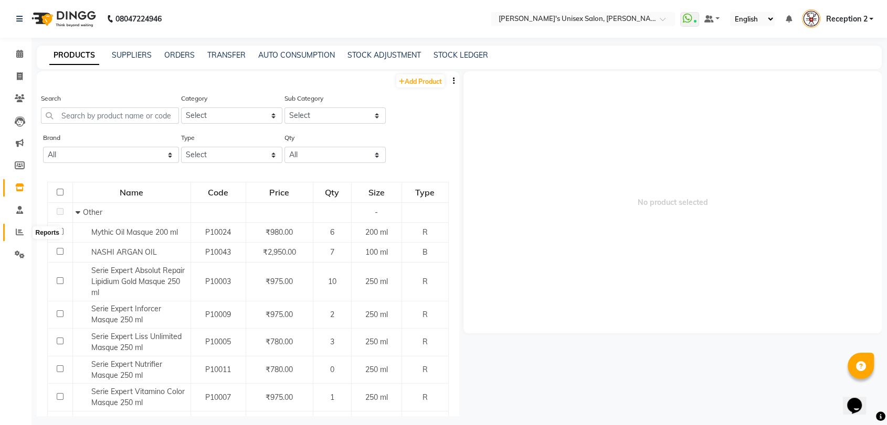
click at [20, 231] on icon at bounding box center [20, 232] width 8 height 8
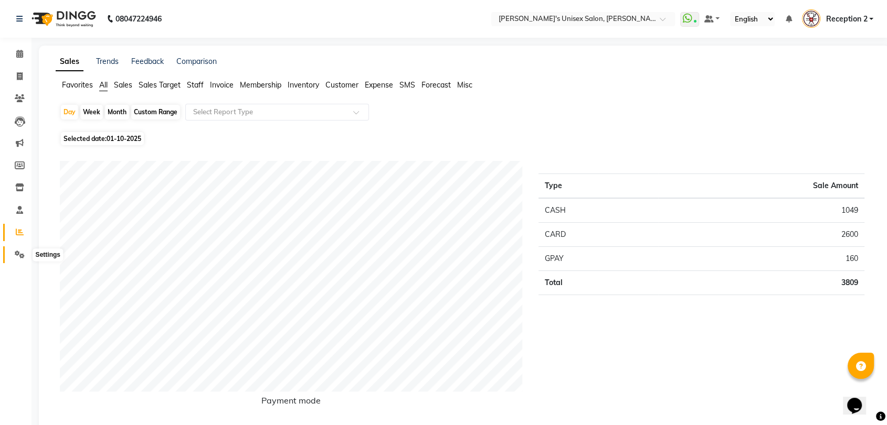
click at [20, 254] on icon at bounding box center [20, 255] width 10 height 8
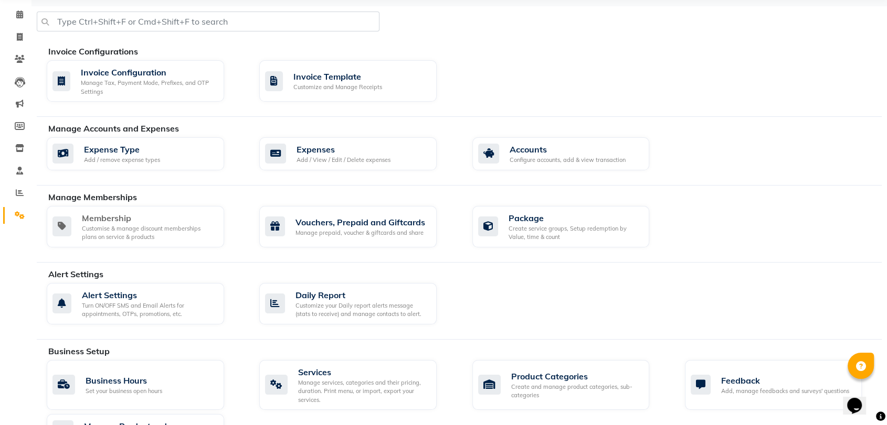
scroll to position [42, 0]
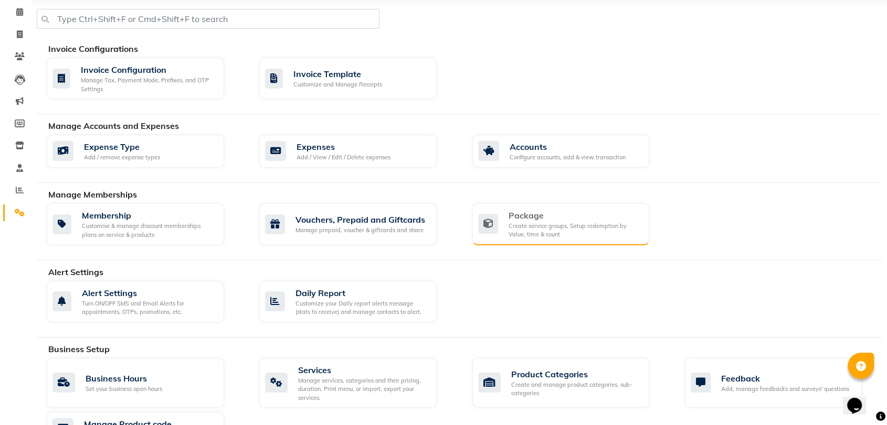
click at [555, 225] on div "Create service groups, Setup redemption by Value, time & count" at bounding box center [574, 230] width 133 height 17
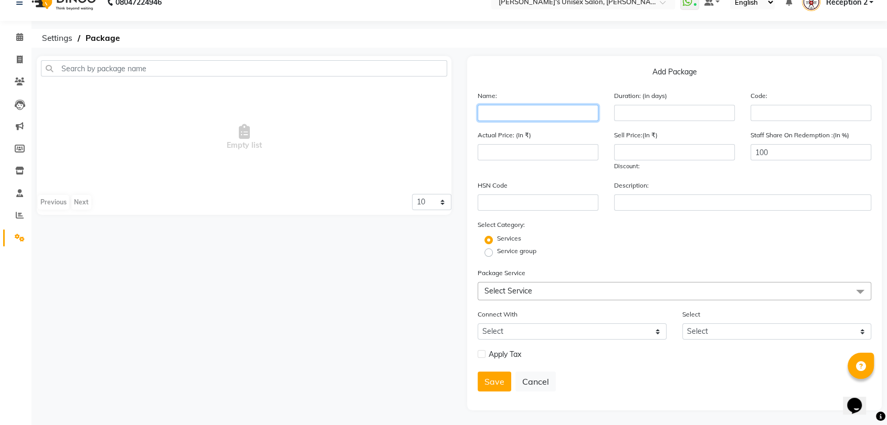
click at [549, 111] on input "text" at bounding box center [537, 113] width 121 height 16
click at [512, 110] on input "text" at bounding box center [537, 113] width 121 height 16
type input "DIWALI OFFER"
click at [642, 114] on input "number" at bounding box center [674, 113] width 121 height 16
click at [660, 115] on input "number" at bounding box center [674, 113] width 121 height 16
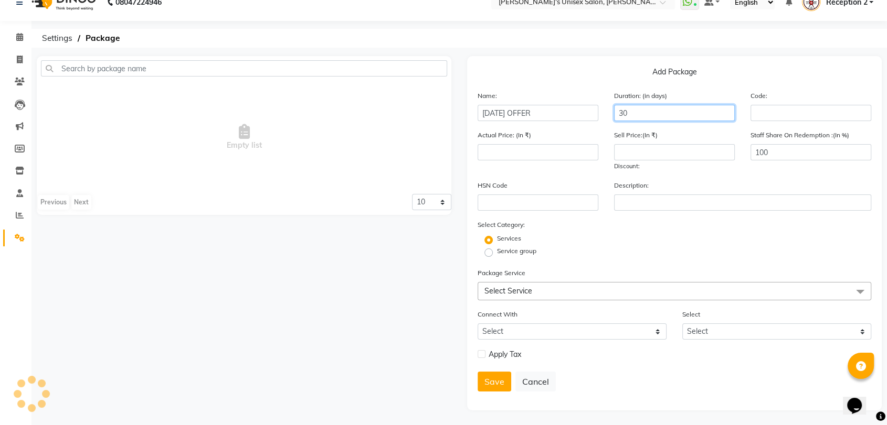
type input "30"
click at [648, 150] on input "number" at bounding box center [674, 152] width 121 height 16
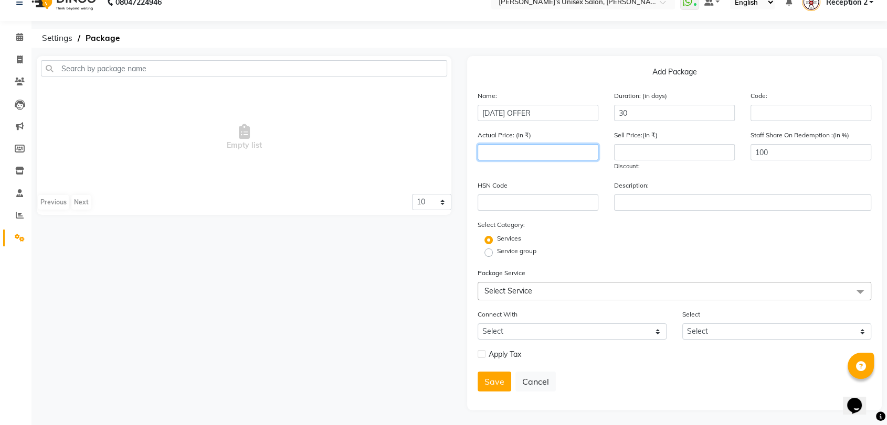
click at [534, 150] on input "number" at bounding box center [537, 152] width 121 height 16
type input "3000"
click at [626, 152] on input "number" at bounding box center [674, 152] width 121 height 16
type input "2499"
click at [567, 290] on span "Select Service" at bounding box center [673, 291] width 393 height 18
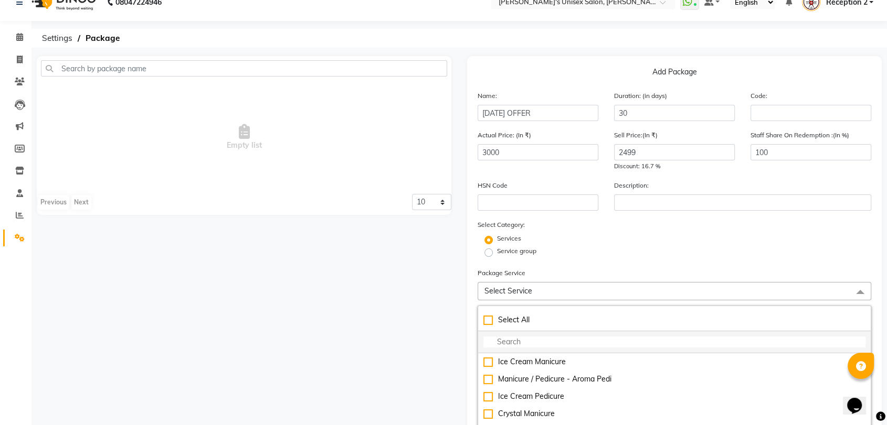
click at [555, 342] on input "multiselect-search" at bounding box center [674, 342] width 382 height 11
type input "D"
checkbox input "true"
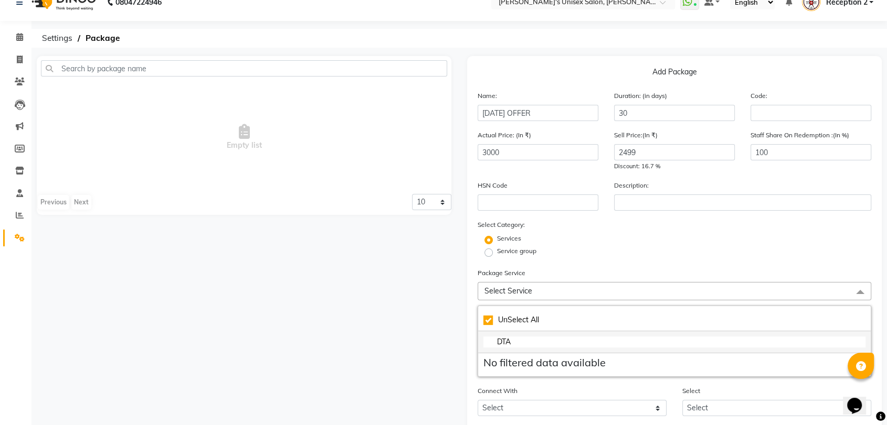
type input "DT"
checkbox input "false"
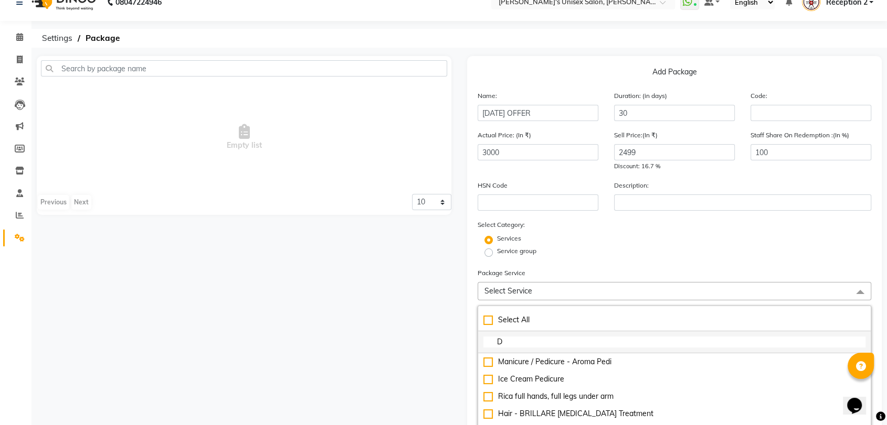
type input "D"
checkbox input "true"
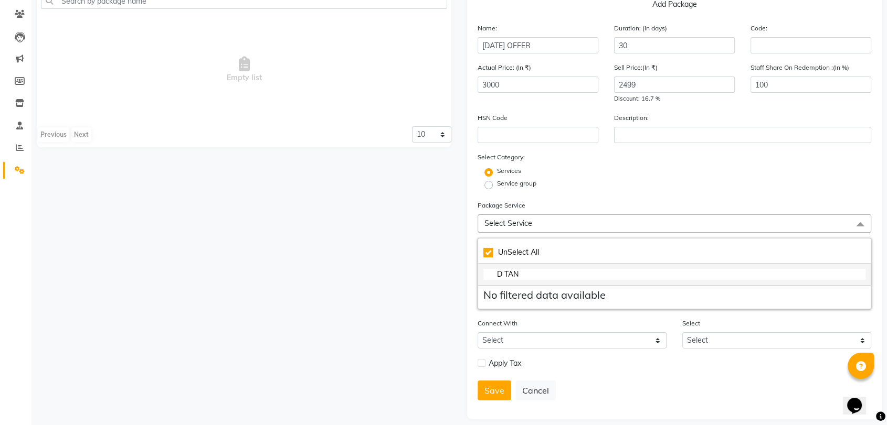
scroll to position [93, 0]
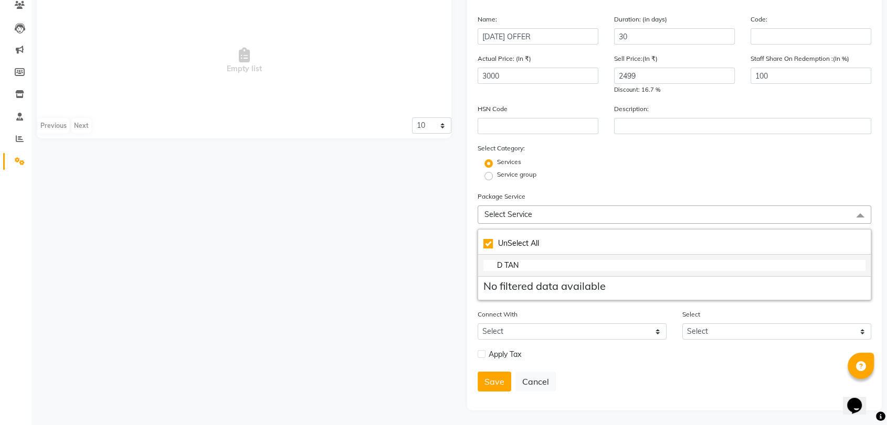
click at [556, 262] on input "D TAN" at bounding box center [674, 265] width 382 height 11
type input "D T"
checkbox input "false"
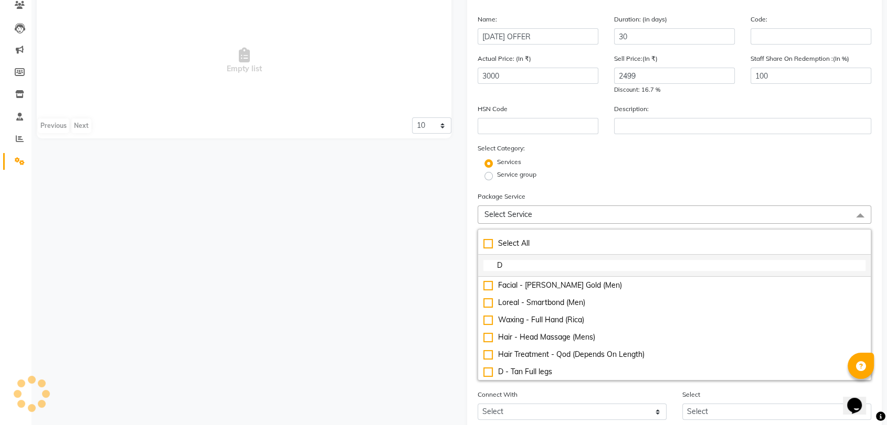
type input "D"
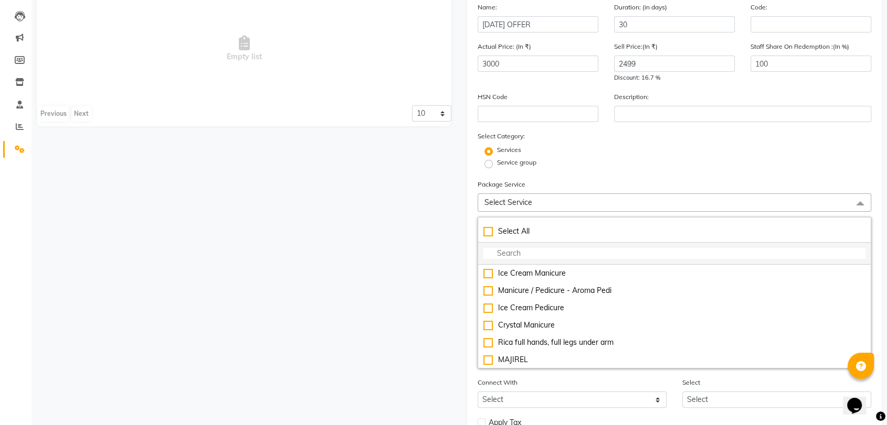
scroll to position [105, 0]
click at [550, 257] on input "multiselect-search" at bounding box center [674, 254] width 382 height 11
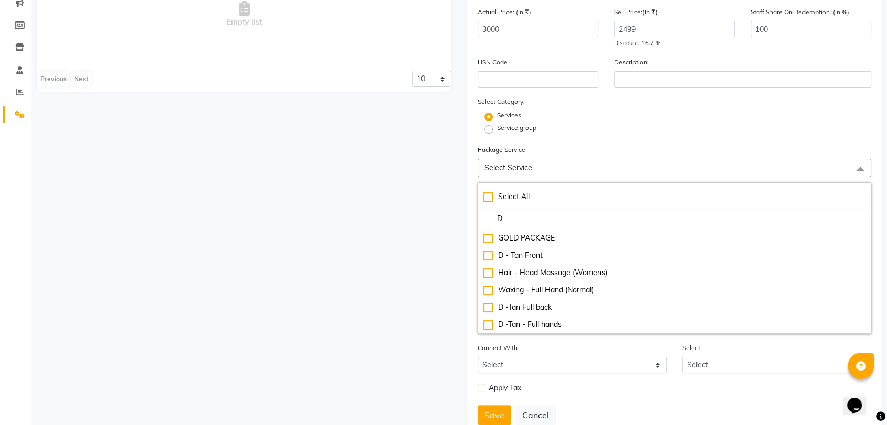
scroll to position [280, 0]
type input "D"
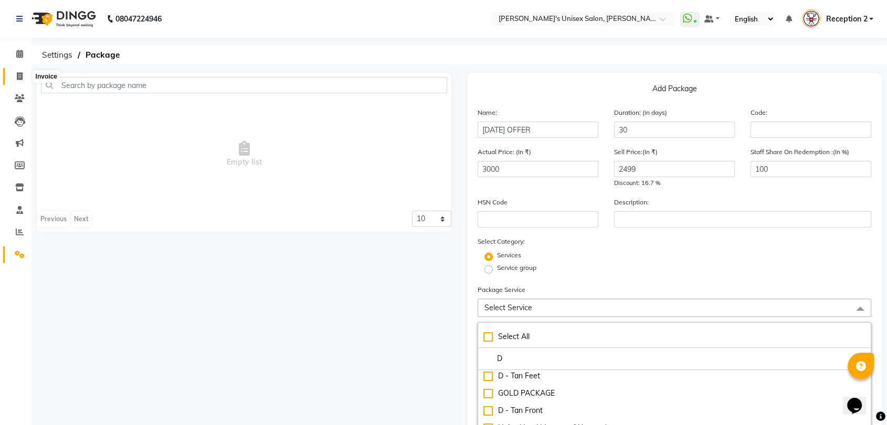
click at [18, 78] on icon at bounding box center [20, 76] width 6 height 8
select select "service"
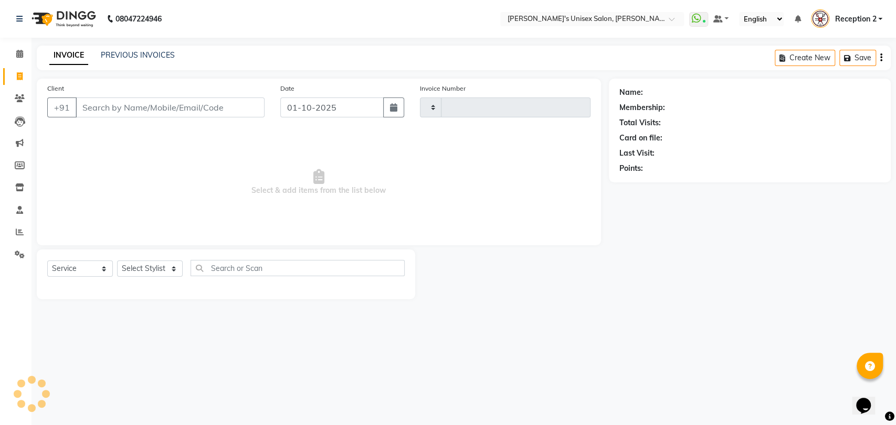
type input "2684"
select select "62"
click at [153, 273] on select "Select Stylist AALAM Ankita DEEPA Gauri Meenakshi NEHA Nitin Prajakta Reception…" at bounding box center [150, 269] width 66 height 16
select select "47432"
click at [117, 261] on select "Select Stylist AALAM Ankita DEEPA Gauri Meenakshi NEHA Nitin Prajakta Reception…" at bounding box center [150, 269] width 66 height 16
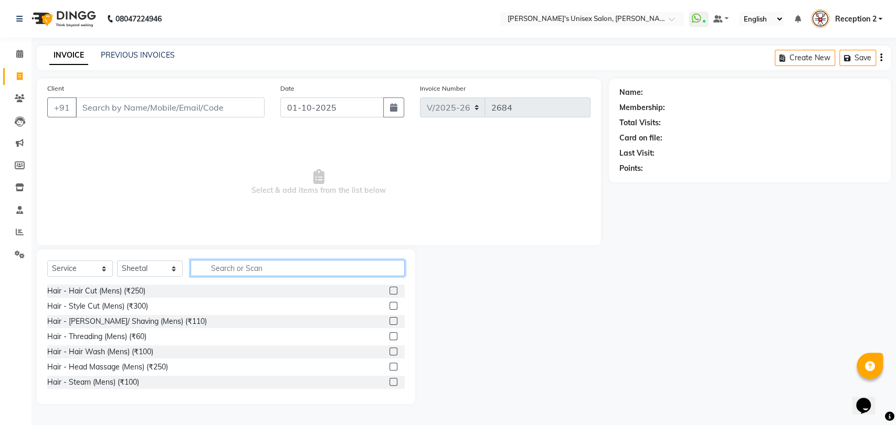
click at [220, 269] on input "text" at bounding box center [297, 268] width 214 height 16
type input "D TAN"
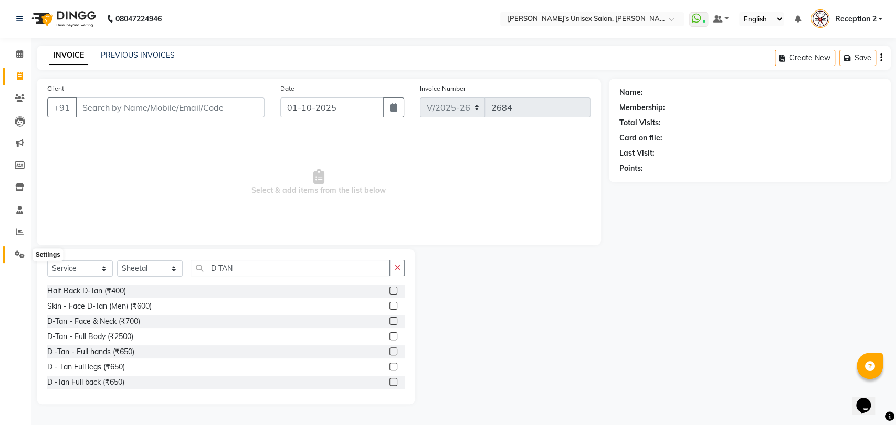
click at [18, 257] on icon at bounding box center [20, 255] width 10 height 8
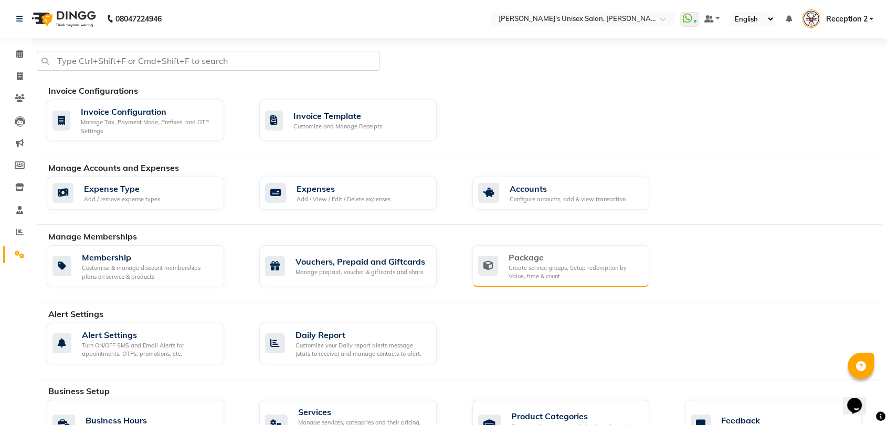
click at [545, 262] on div "Package" at bounding box center [574, 257] width 133 height 13
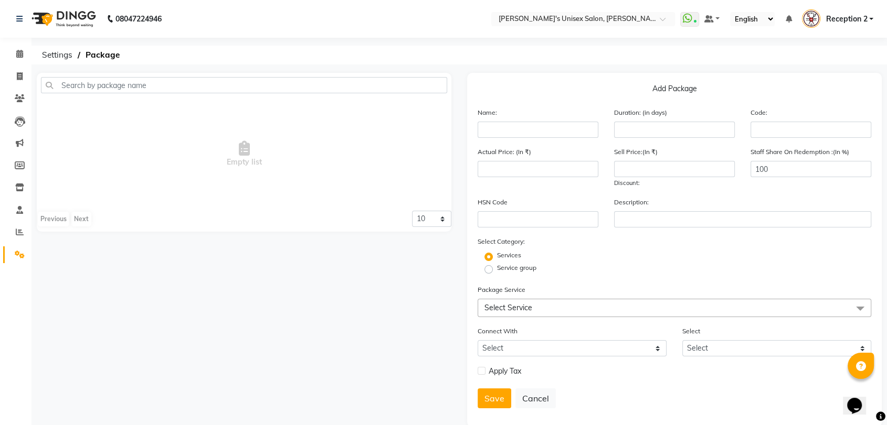
click at [586, 307] on span "Select Service" at bounding box center [673, 308] width 393 height 18
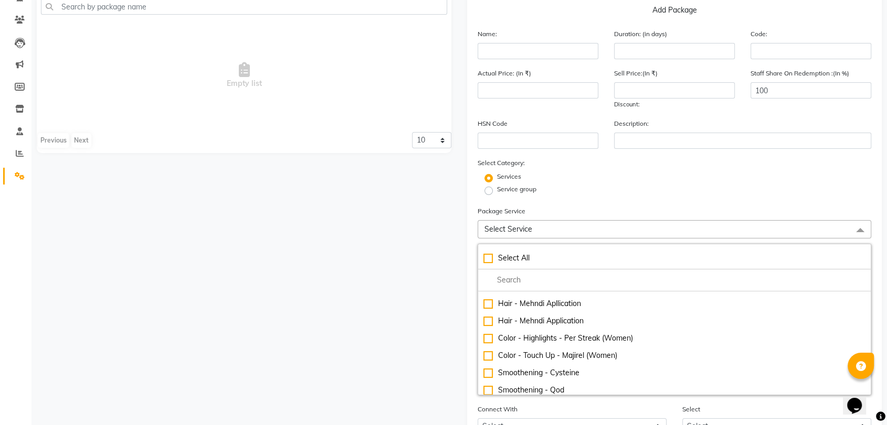
scroll to position [174, 0]
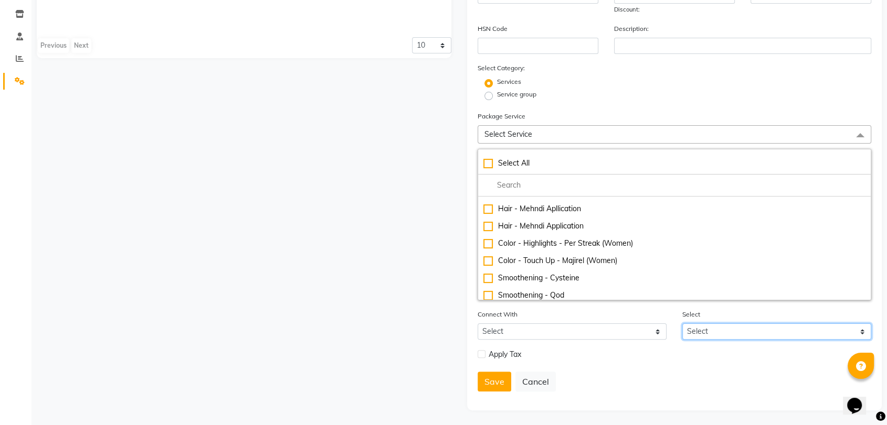
click at [741, 331] on select "Select" at bounding box center [776, 332] width 189 height 16
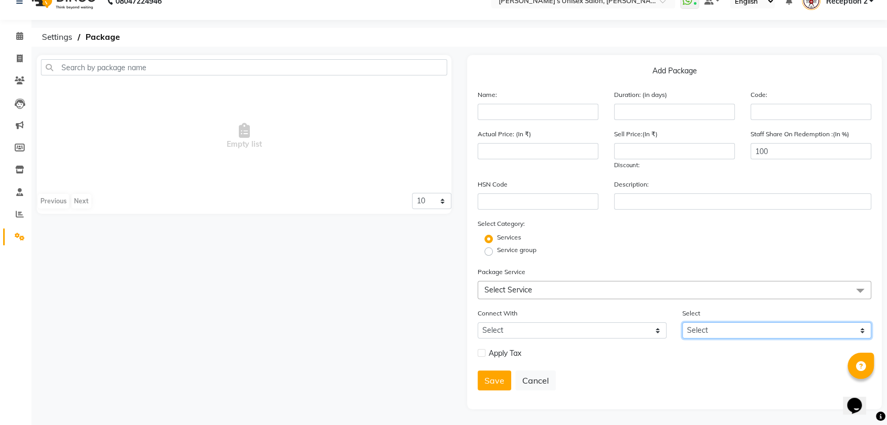
scroll to position [17, 0]
click at [584, 294] on span "Select Service" at bounding box center [673, 291] width 393 height 18
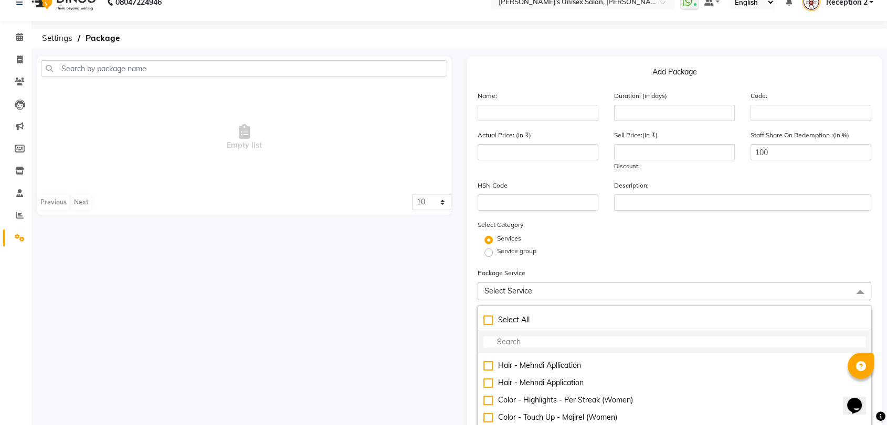
click at [571, 345] on input "multiselect-search" at bounding box center [674, 342] width 382 height 11
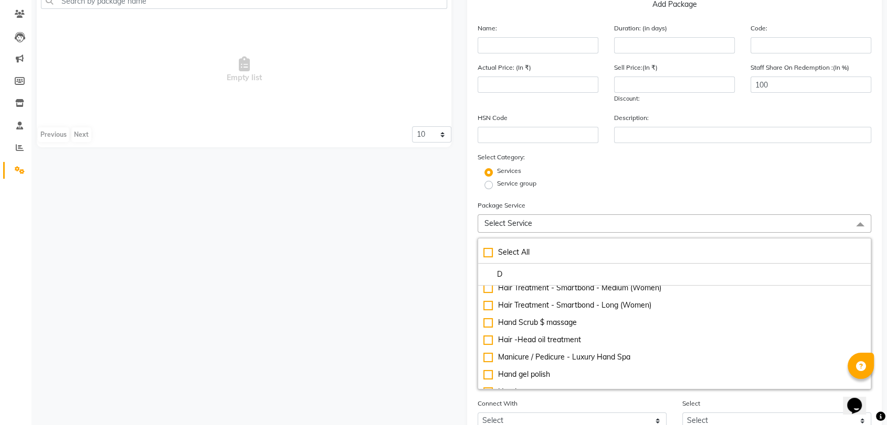
scroll to position [161, 0]
click at [521, 270] on input "D" at bounding box center [674, 274] width 382 height 11
type input "D"
checkbox input "true"
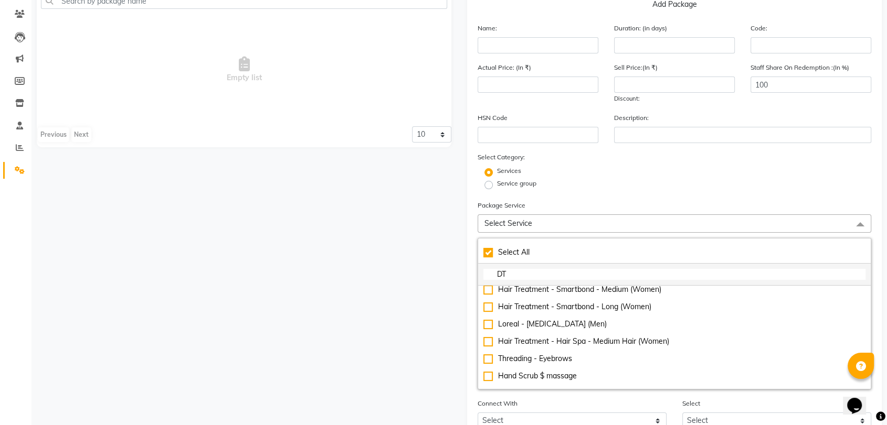
scroll to position [0, 0]
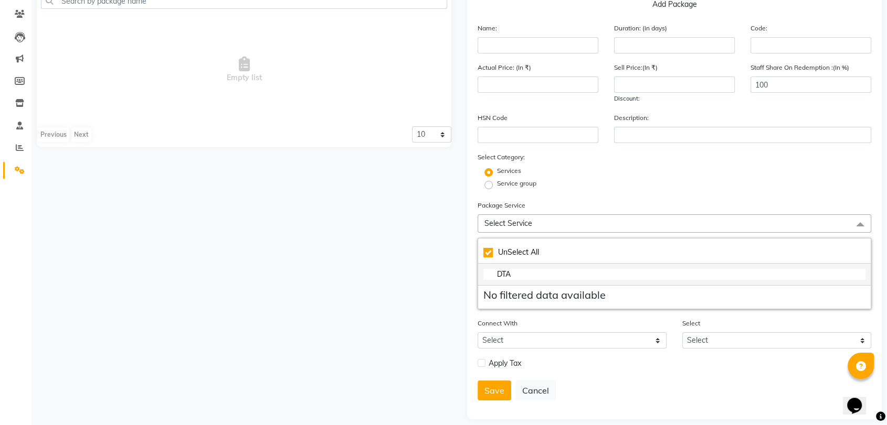
type input "DT"
checkbox input "false"
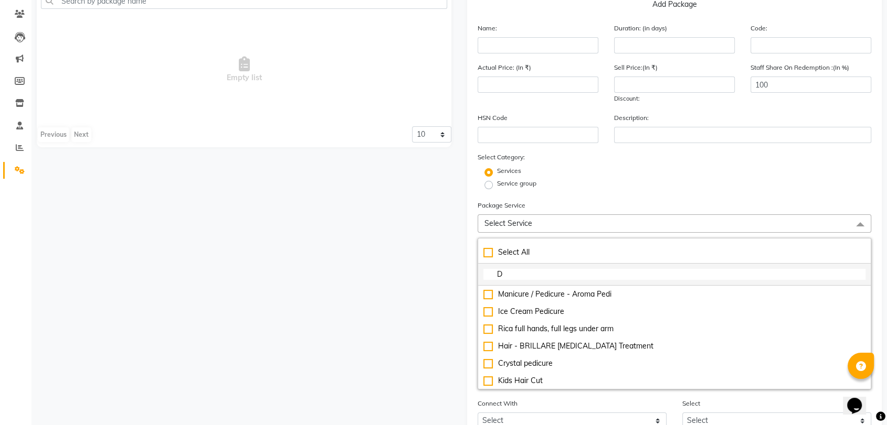
type input "D"
checkbox input "true"
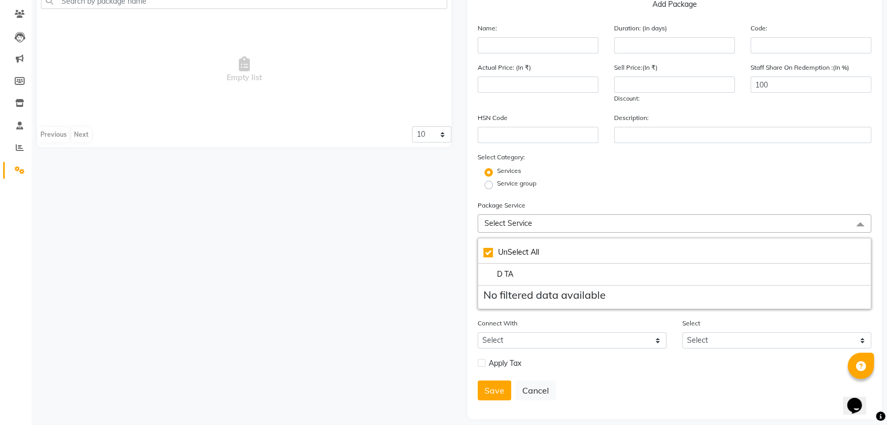
type input "D TAN"
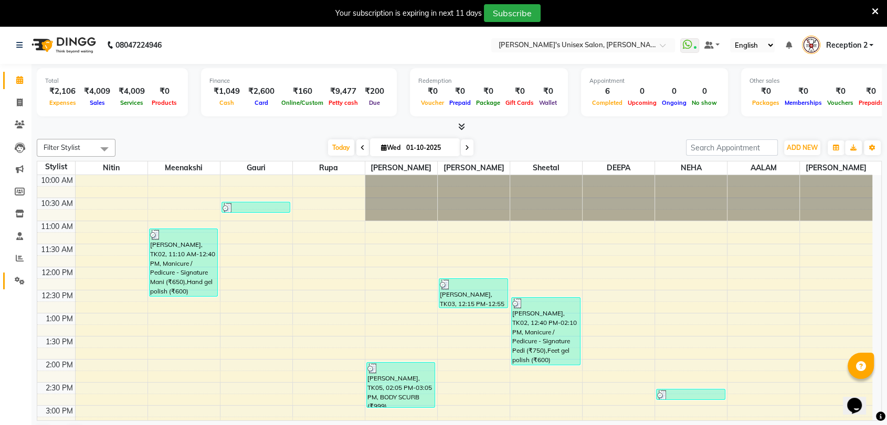
click at [25, 281] on span at bounding box center [19, 281] width 18 height 12
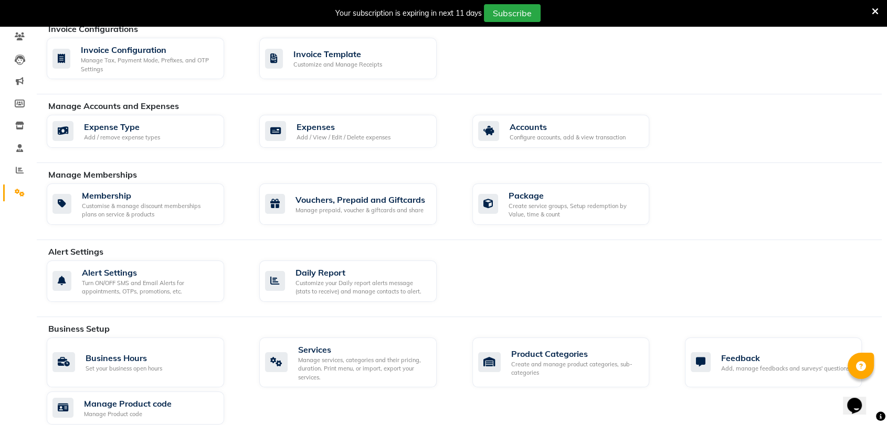
scroll to position [89, 0]
click at [329, 361] on div "Manage services, categories and their pricing, duration. Print menu, or import,…" at bounding box center [363, 369] width 130 height 26
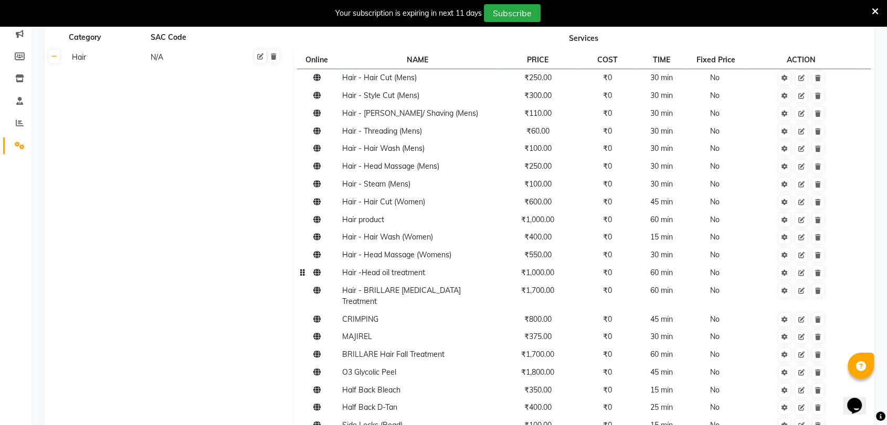
scroll to position [79, 0]
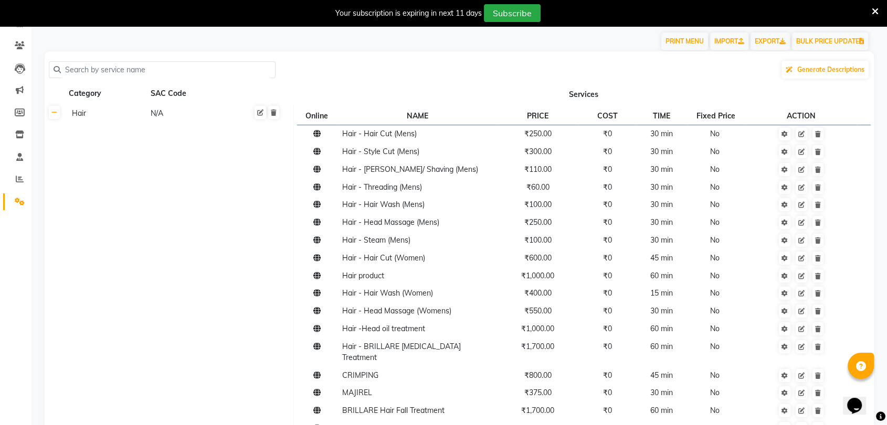
click at [88, 120] on div "Hair" at bounding box center [107, 113] width 78 height 13
click at [113, 113] on input "Hair" at bounding box center [111, 115] width 86 height 16
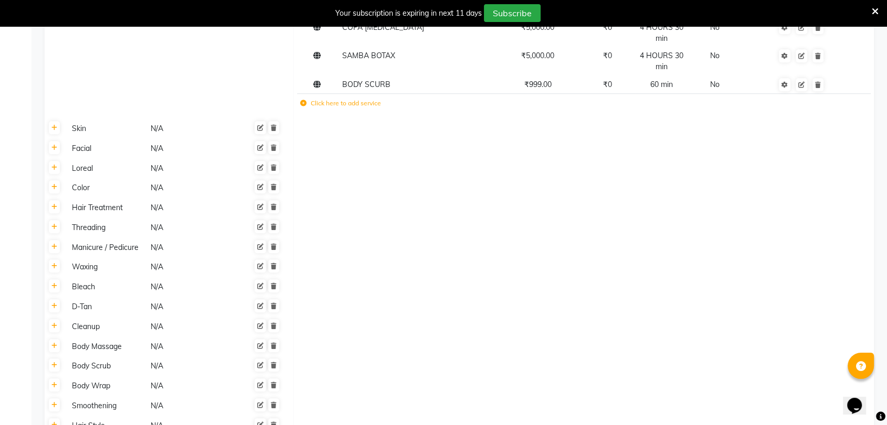
scroll to position [1008, 0]
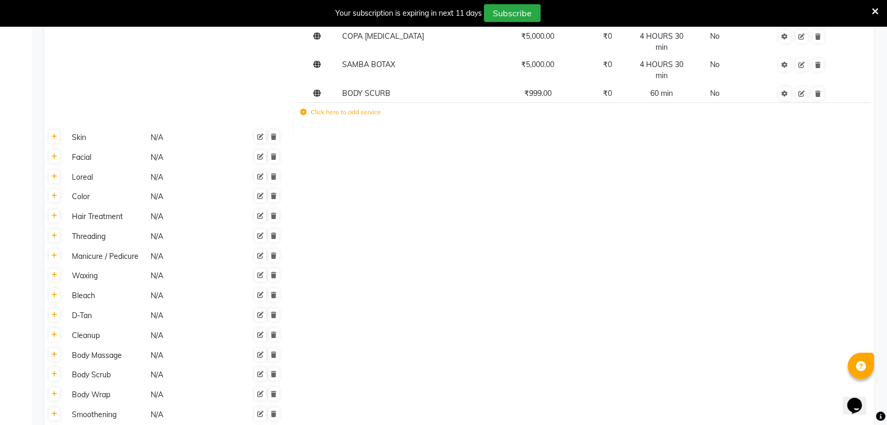
click at [107, 131] on div "Skin" at bounding box center [107, 137] width 78 height 13
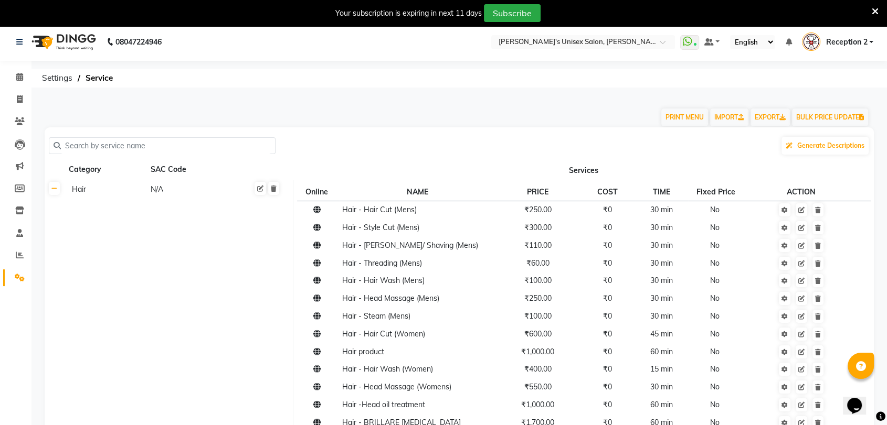
scroll to position [4, 0]
click at [133, 140] on input "text" at bounding box center [166, 145] width 210 height 16
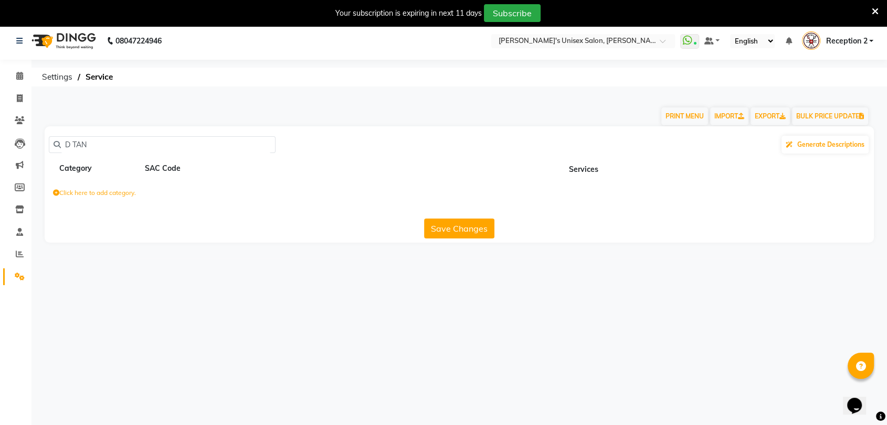
click at [190, 143] on input "D TAN" at bounding box center [166, 145] width 210 height 16
type input "D"
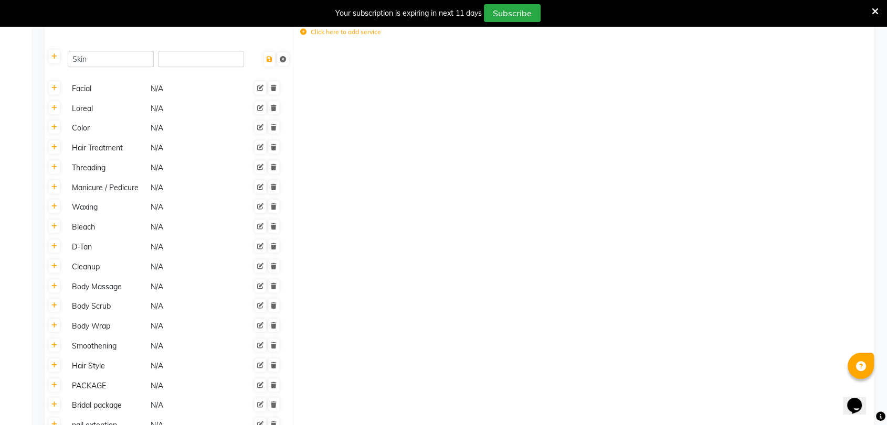
scroll to position [1087, 0]
click at [105, 242] on div "D-Tan" at bounding box center [107, 248] width 78 height 13
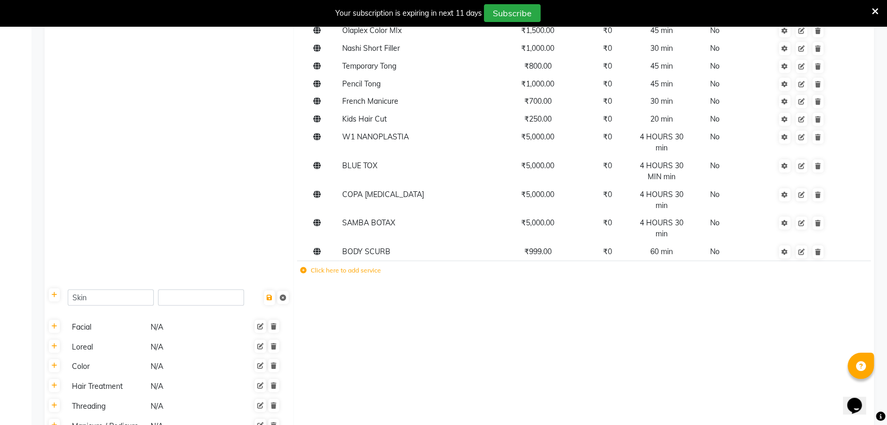
scroll to position [850, 0]
click at [345, 265] on label "Click here to add service" at bounding box center [340, 269] width 81 height 9
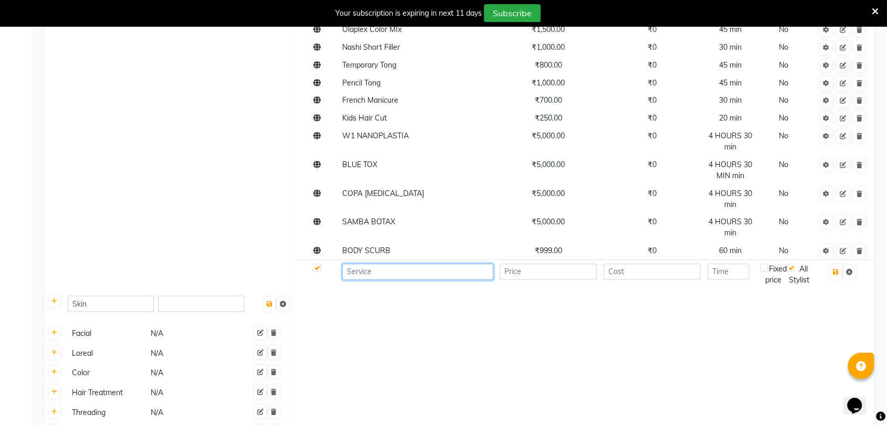
click at [368, 264] on input at bounding box center [417, 272] width 151 height 16
type input "FACE & NACK D TAN"
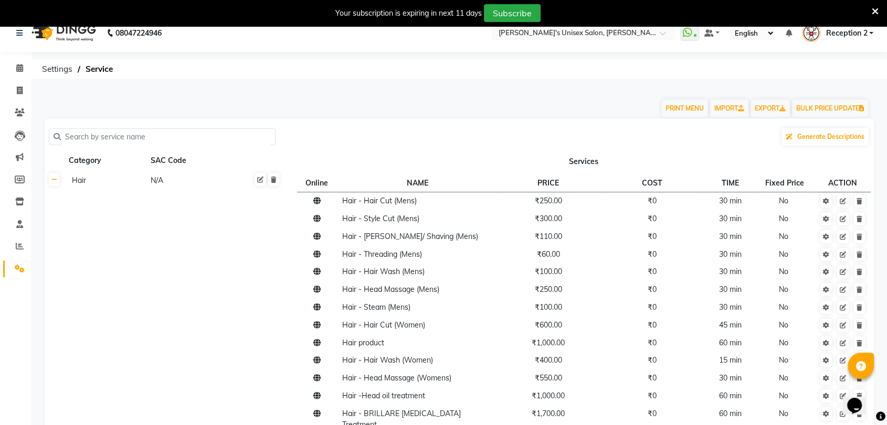
scroll to position [0, 0]
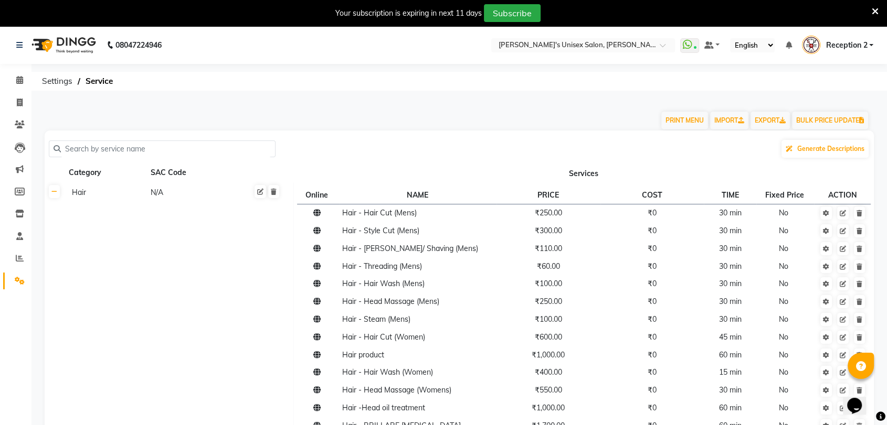
click at [160, 150] on input "text" at bounding box center [166, 149] width 210 height 16
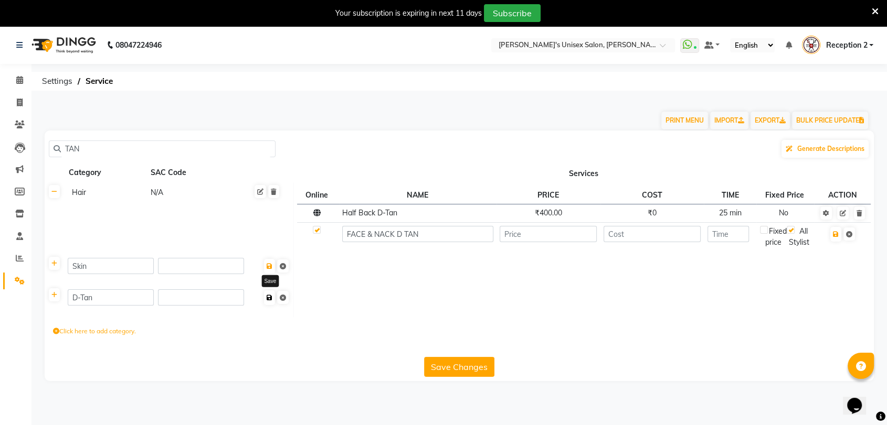
type input "TAN"
click at [267, 301] on icon at bounding box center [270, 298] width 6 height 6
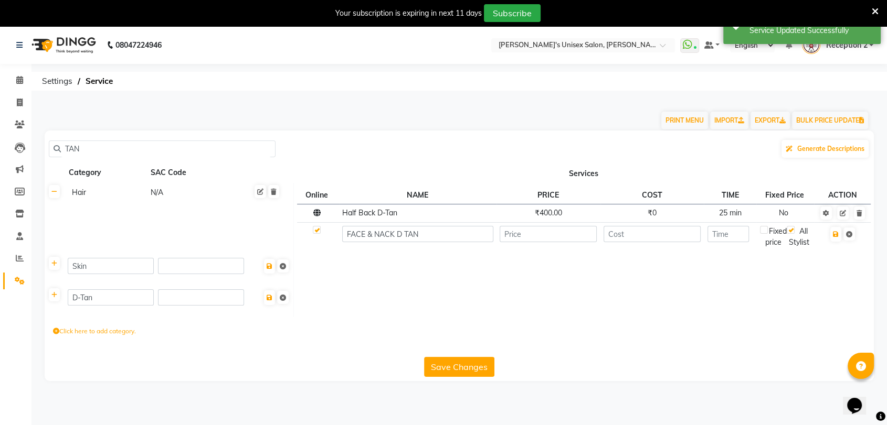
click at [109, 175] on div "Category" at bounding box center [107, 172] width 78 height 13
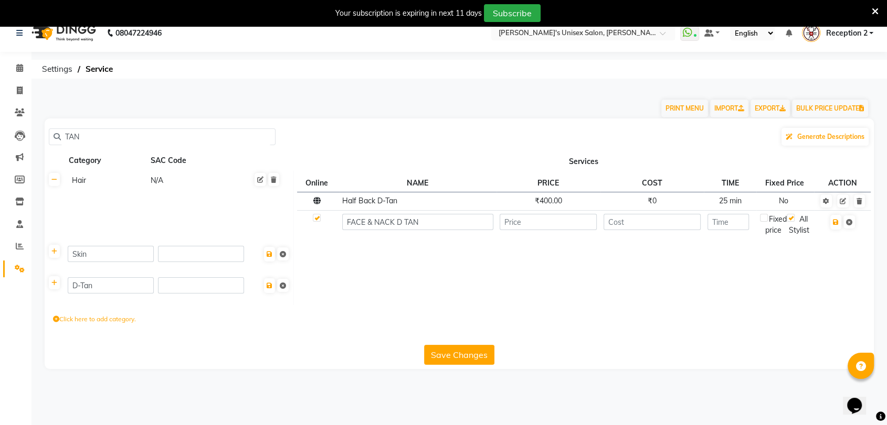
scroll to position [26, 0]
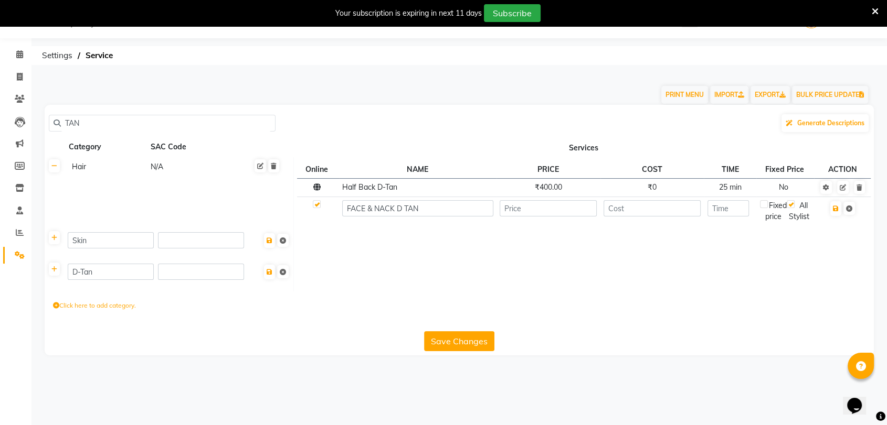
click at [467, 352] on button "Save Changes" at bounding box center [459, 342] width 70 height 20
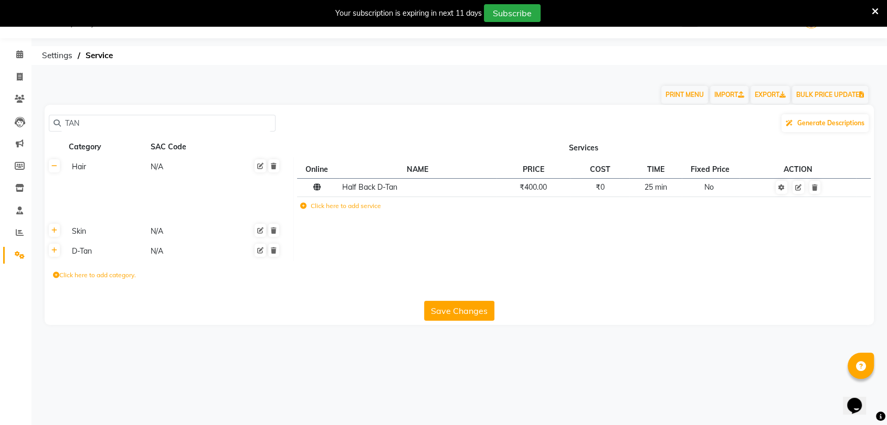
click at [122, 121] on input "TAN" at bounding box center [166, 123] width 210 height 16
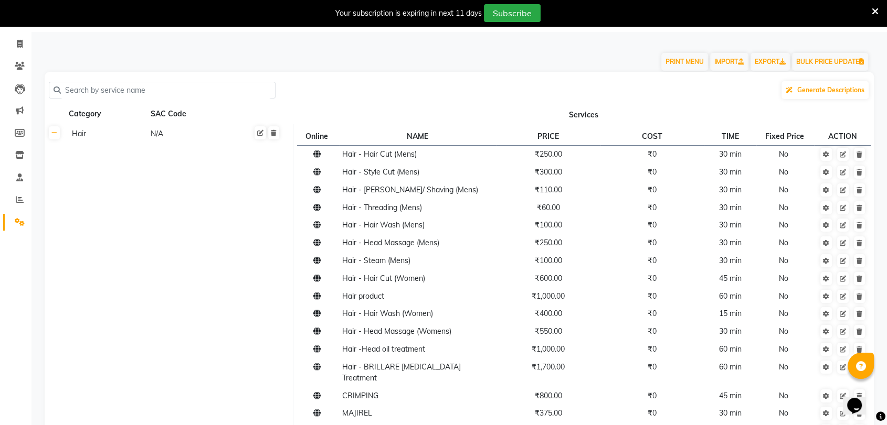
scroll to position [68, 0]
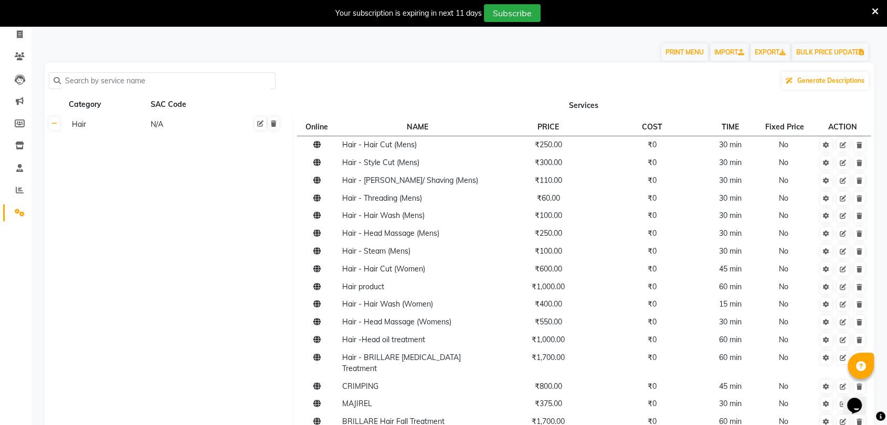
click at [134, 81] on input "text" at bounding box center [166, 81] width 210 height 16
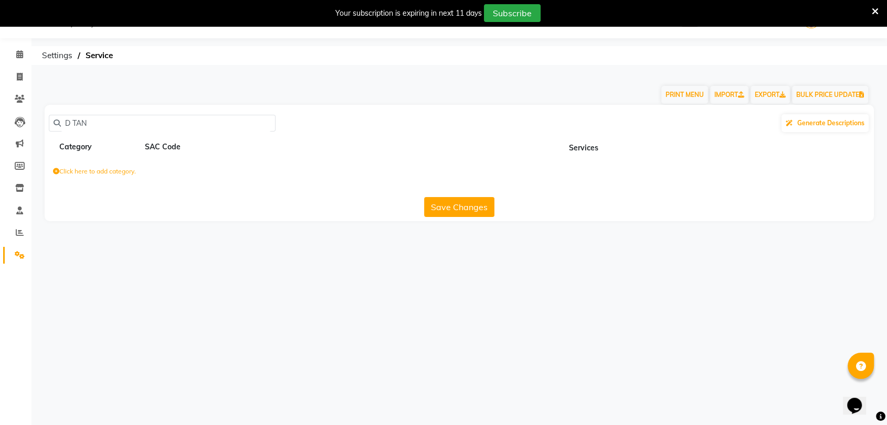
type input "D TAN"
click at [92, 170] on label "Click here to add category." at bounding box center [94, 171] width 83 height 9
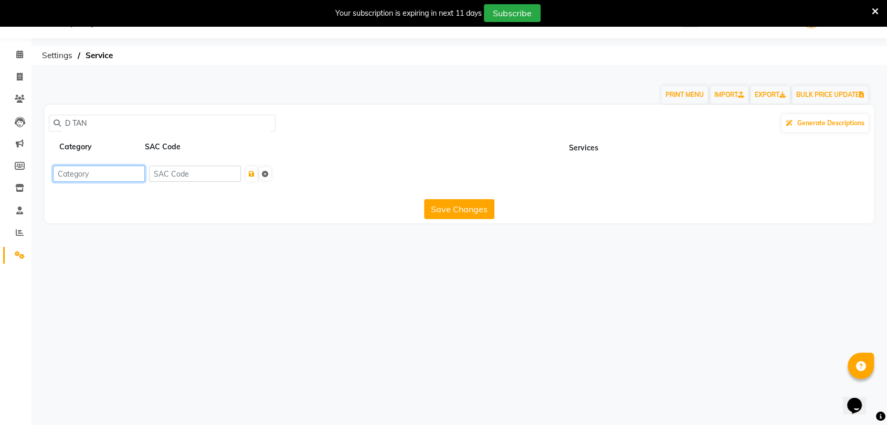
click at [127, 176] on input at bounding box center [99, 174] width 92 height 16
type input "D"
type input "SKIN"
click at [193, 215] on div "Save Changes" at bounding box center [459, 207] width 821 height 24
click at [254, 171] on icon "submit" at bounding box center [252, 174] width 6 height 6
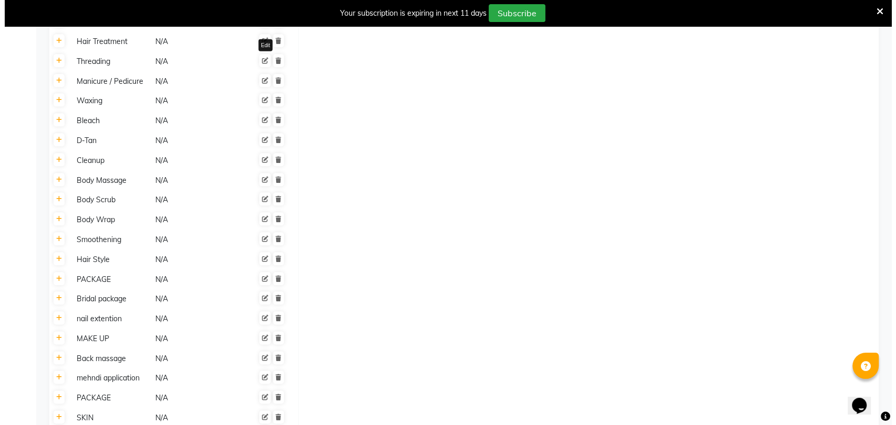
scroll to position [1254, 0]
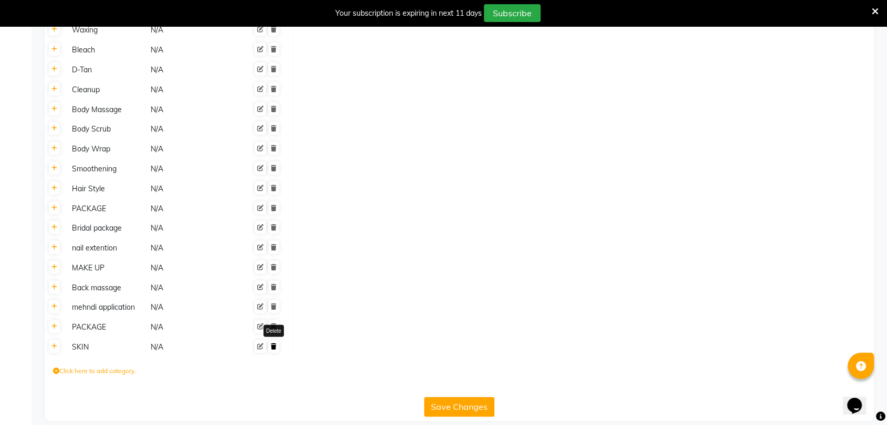
click at [273, 344] on icon at bounding box center [274, 347] width 6 height 6
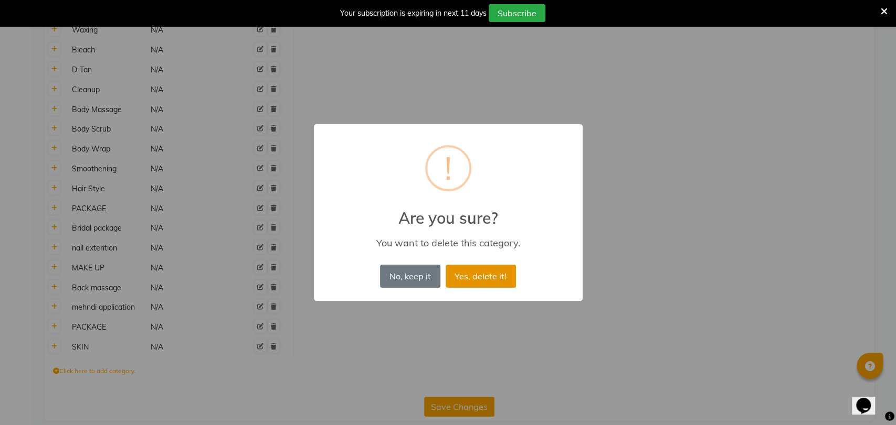
click at [485, 272] on button "Yes, delete it!" at bounding box center [480, 276] width 70 height 23
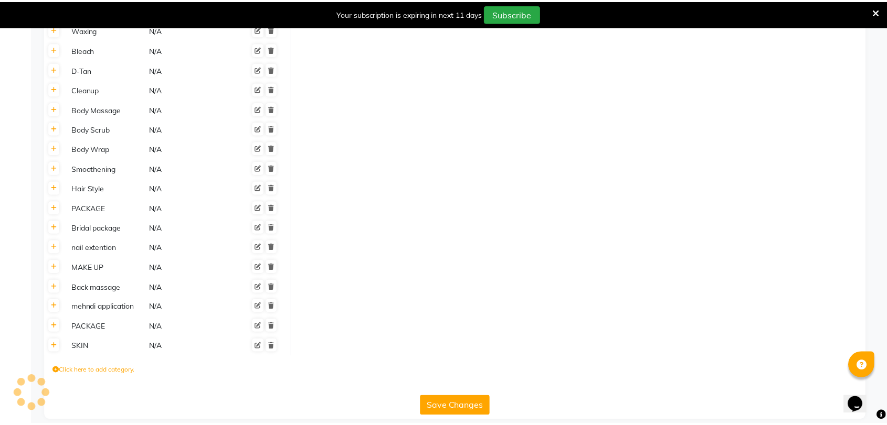
scroll to position [1234, 0]
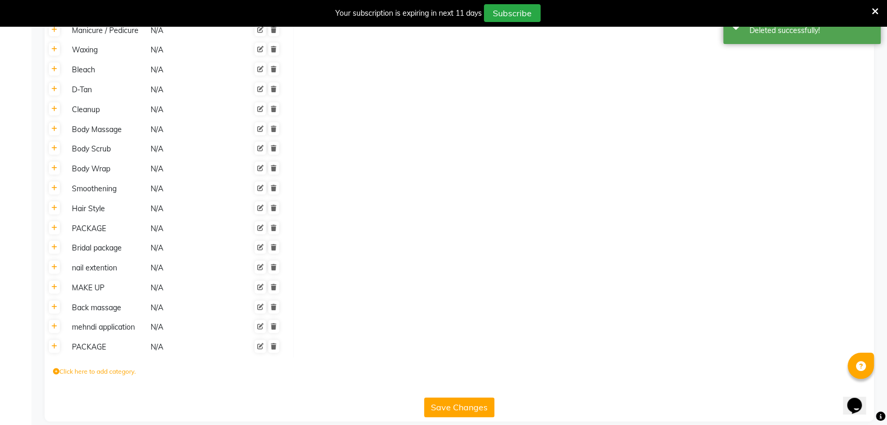
click at [101, 341] on div "PACKAGE" at bounding box center [107, 347] width 78 height 13
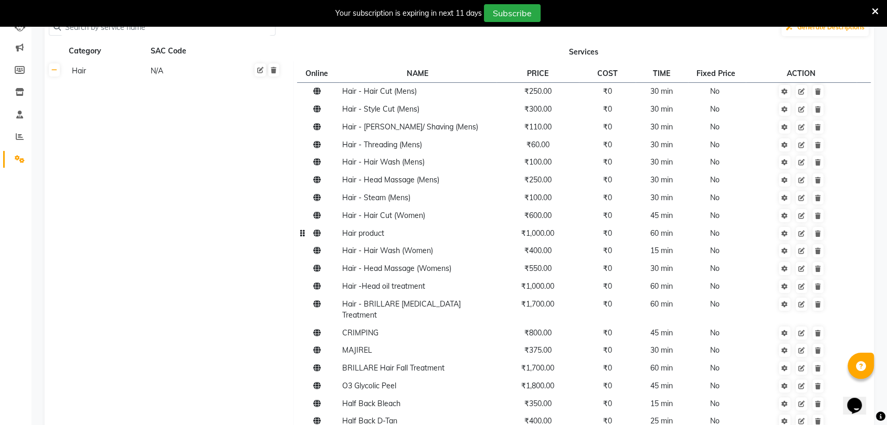
scroll to position [0, 0]
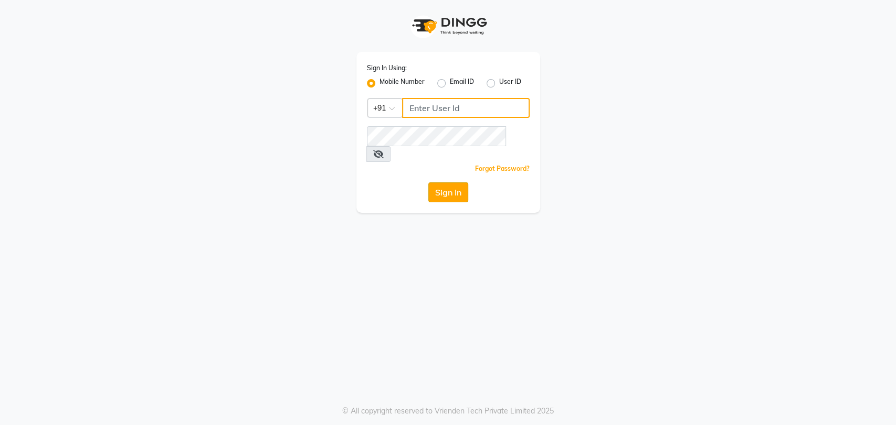
type input "5533992244"
click at [448, 183] on button "Sign In" at bounding box center [448, 193] width 40 height 20
